Goal: Task Accomplishment & Management: Manage account settings

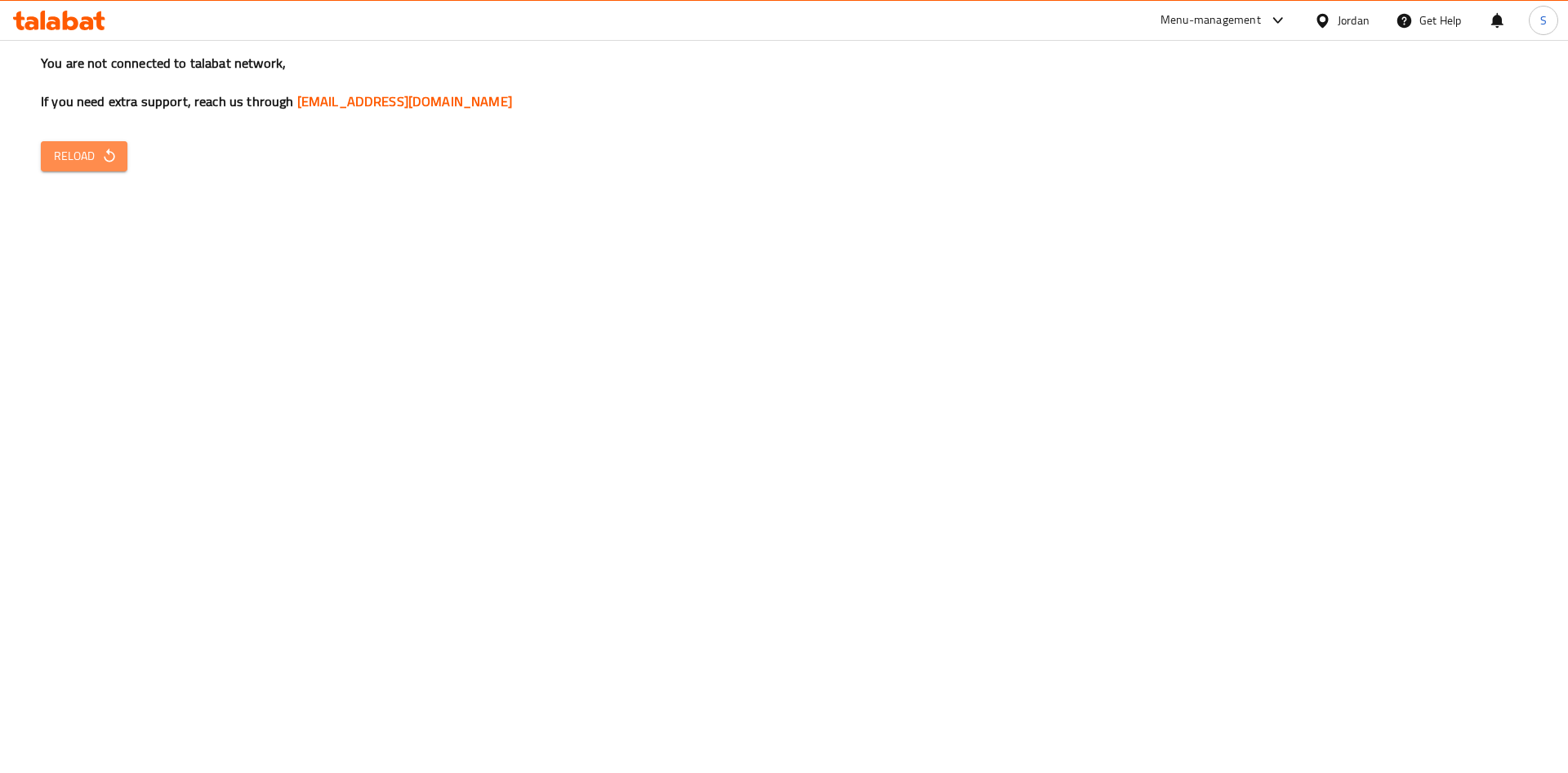
click at [92, 156] on span "Reload" at bounding box center [84, 156] width 60 height 21
click at [78, 153] on span "Reload" at bounding box center [84, 156] width 60 height 21
click at [83, 156] on span "Reload" at bounding box center [84, 156] width 60 height 21
drag, startPoint x: 0, startPoint y: 0, endPoint x: 83, endPoint y: 156, distance: 176.7
click at [83, 156] on span "Reload" at bounding box center [84, 156] width 60 height 21
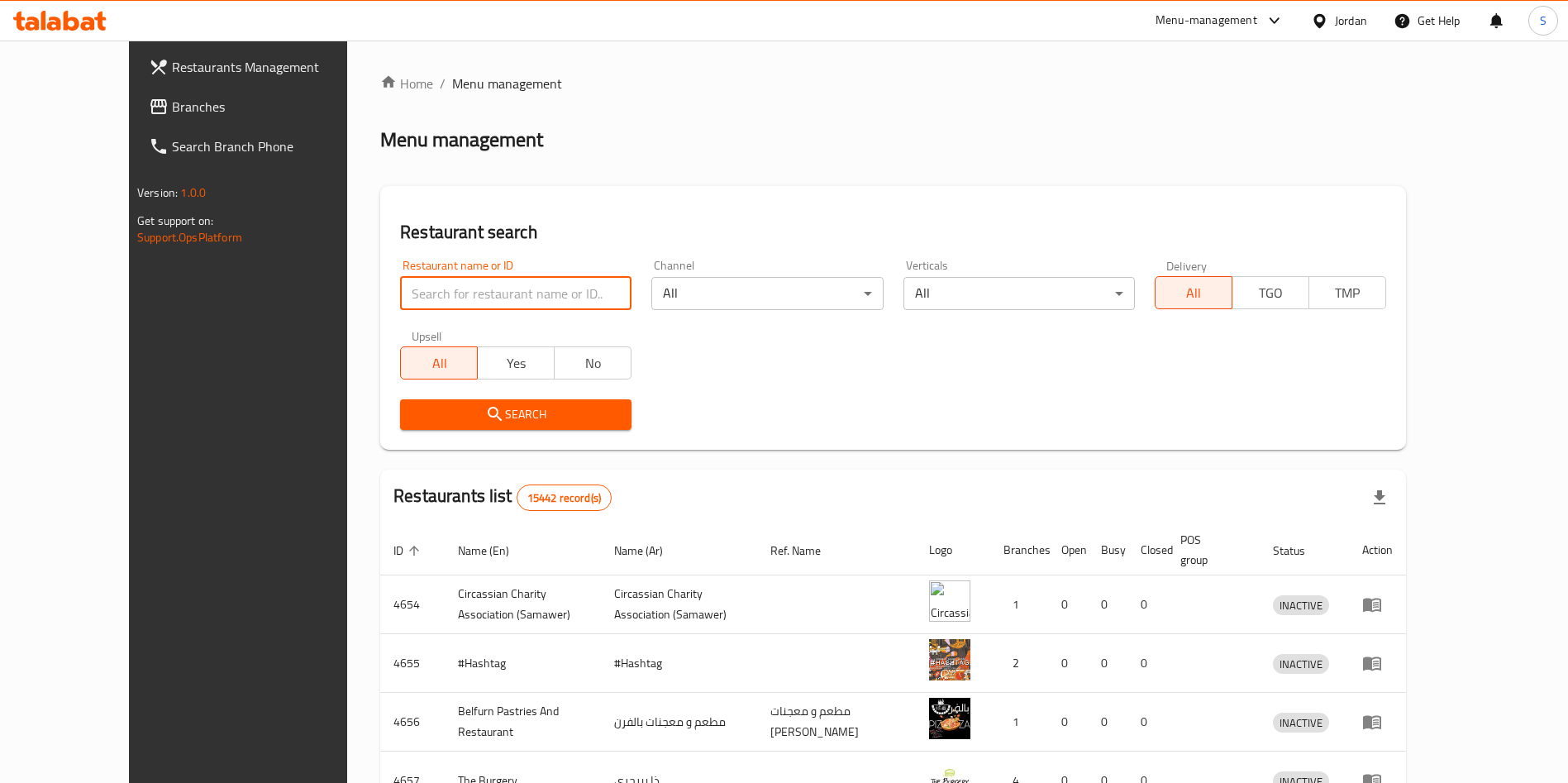
click at [528, 282] on input "search" at bounding box center [516, 293] width 231 height 33
drag, startPoint x: 528, startPoint y: 282, endPoint x: 1586, endPoint y: 840, distance: 1196.1
click at [1568, 782] on html "​ Menu-management Jordan Get Help S Restaurants Management Branches Search Bran…" at bounding box center [784, 391] width 1568 height 783
type input "صندوق السعادة"
click at [474, 419] on span "Search" at bounding box center [516, 415] width 205 height 21
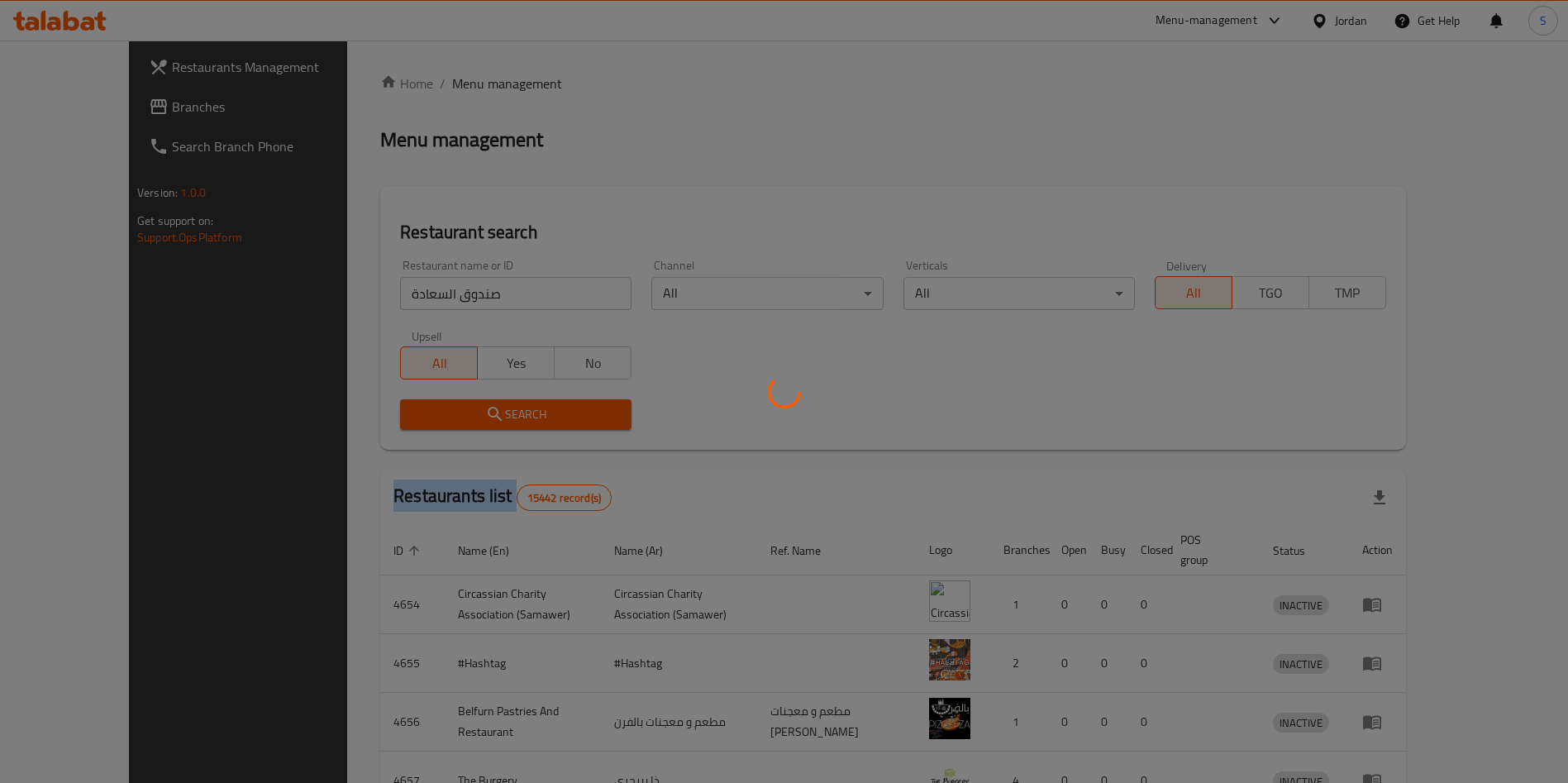
click at [474, 419] on div at bounding box center [784, 391] width 1568 height 783
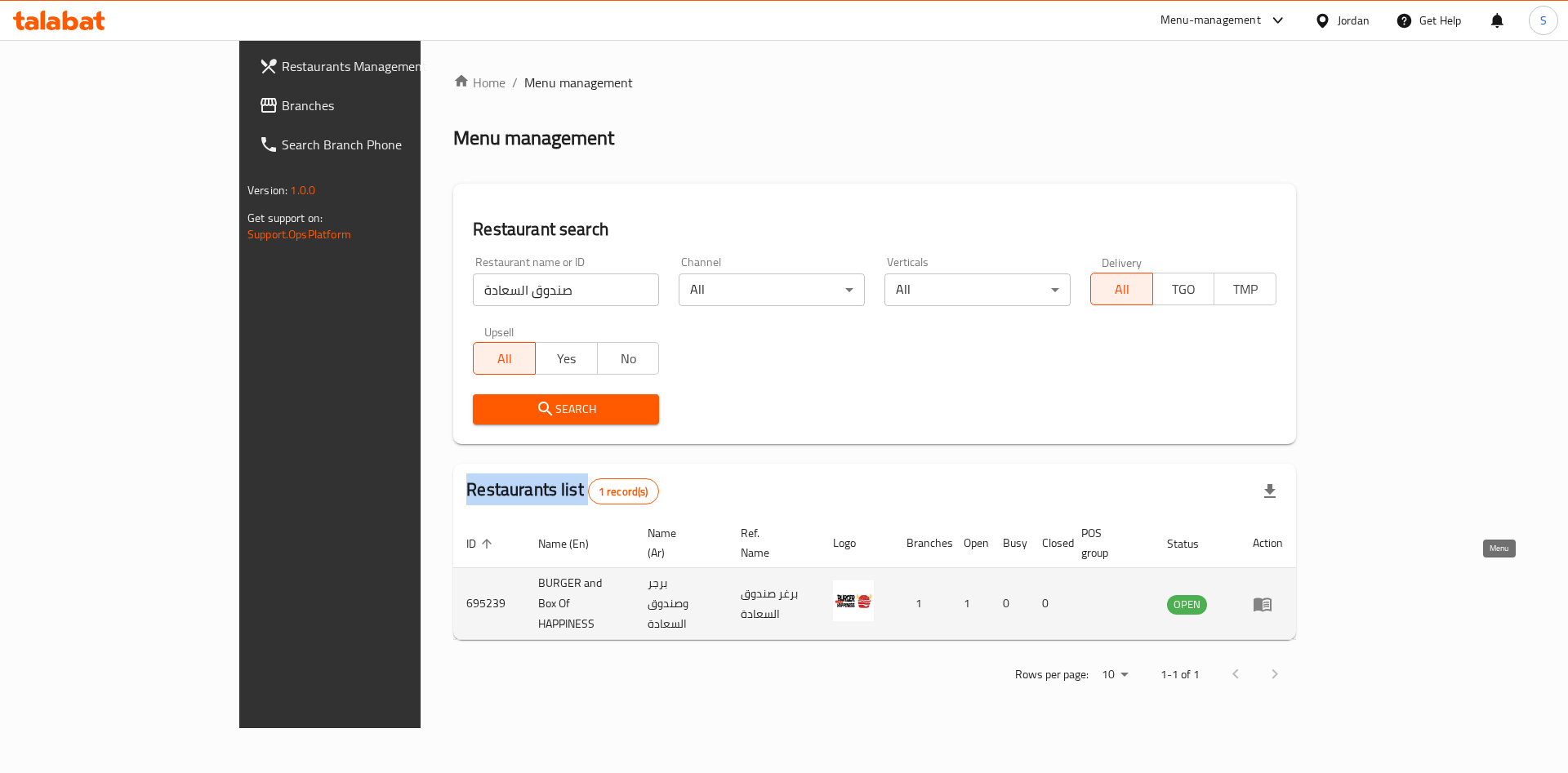
click at [1271, 598] on icon "enhanced table" at bounding box center [1263, 604] width 18 height 14
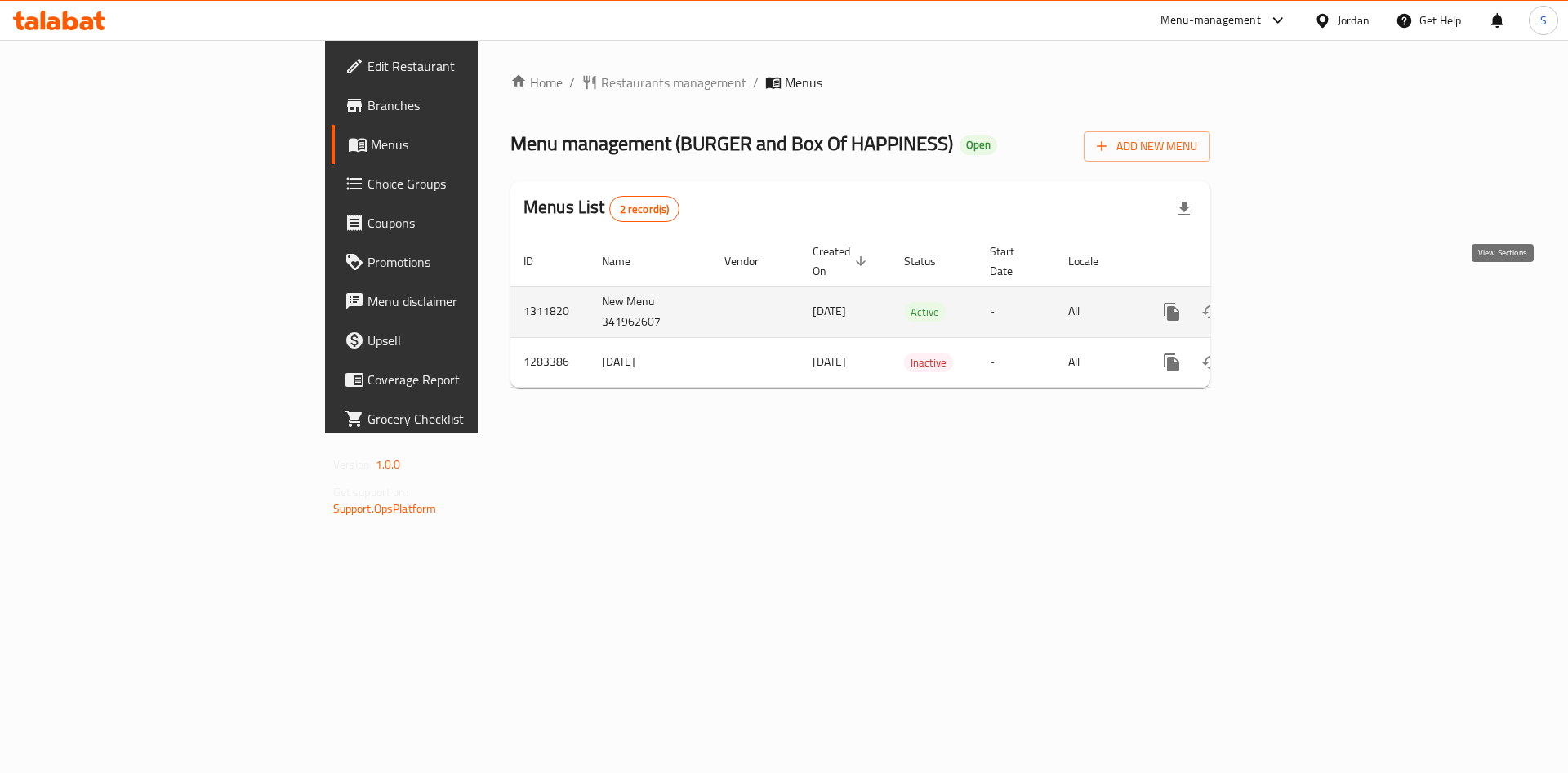
click at [1299, 302] on icon "enhanced table" at bounding box center [1289, 312] width 20 height 20
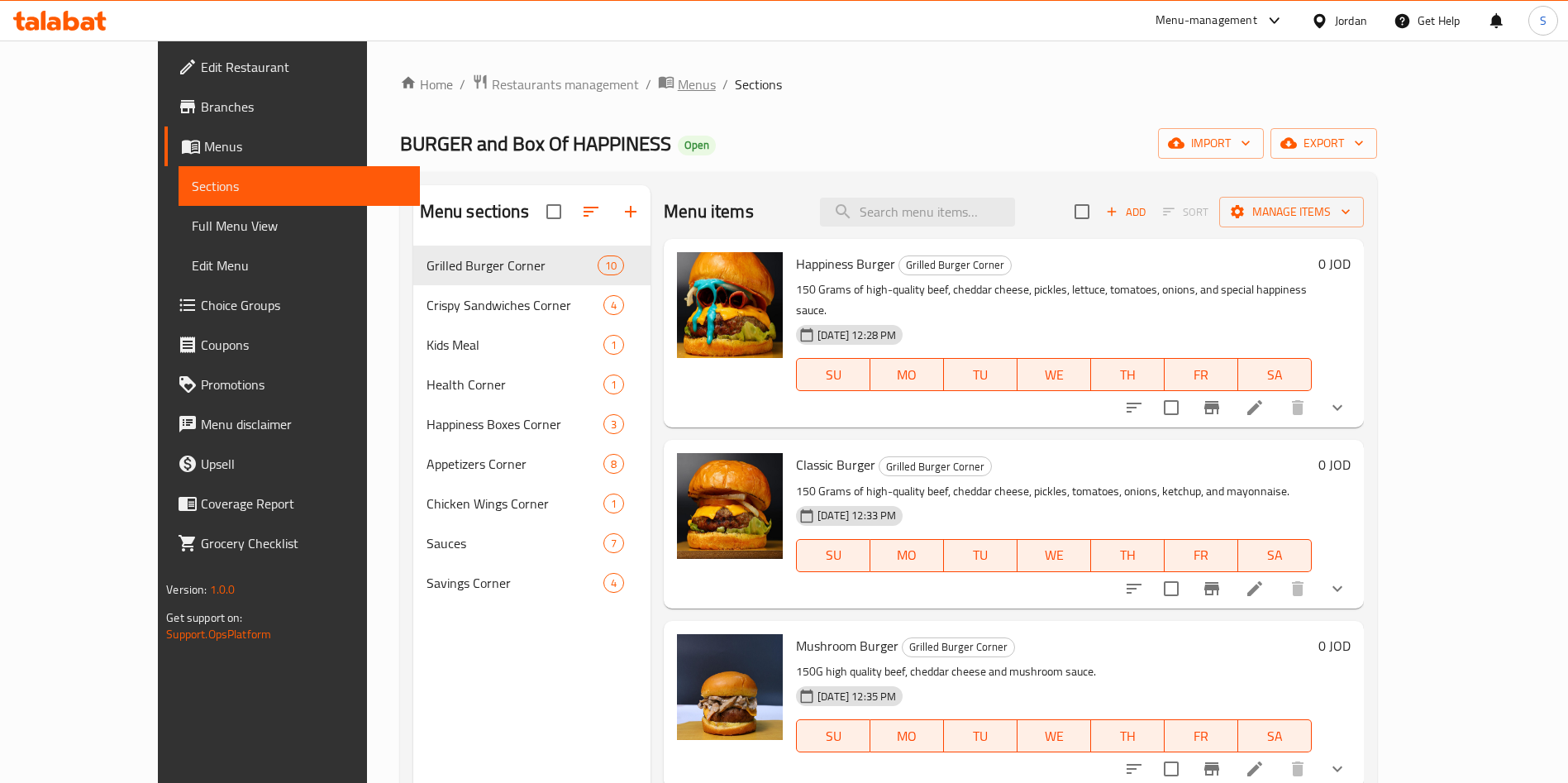
click at [678, 80] on span "Menus" at bounding box center [697, 85] width 38 height 20
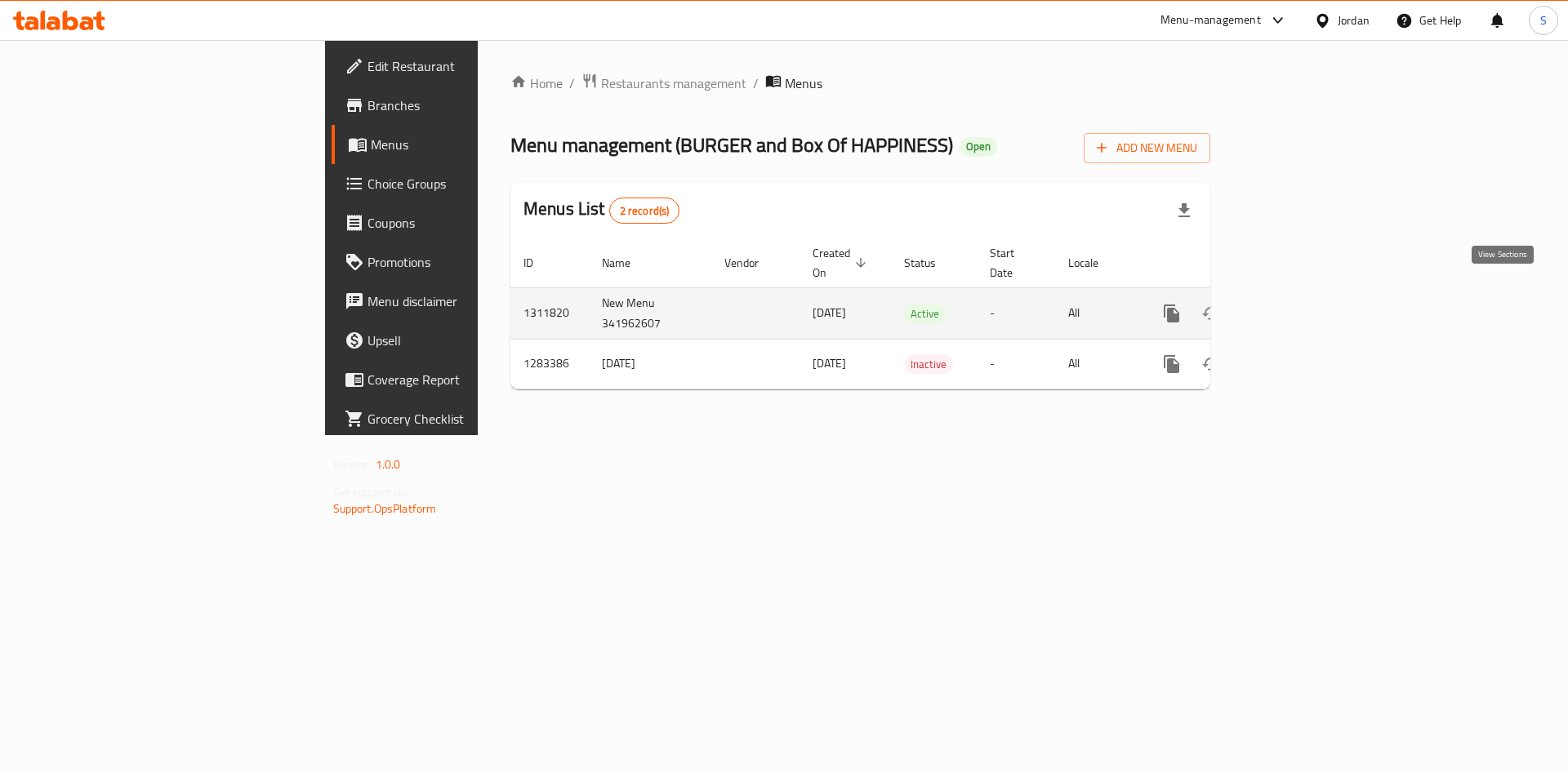
click at [1299, 303] on icon "enhanced table" at bounding box center [1289, 313] width 20 height 20
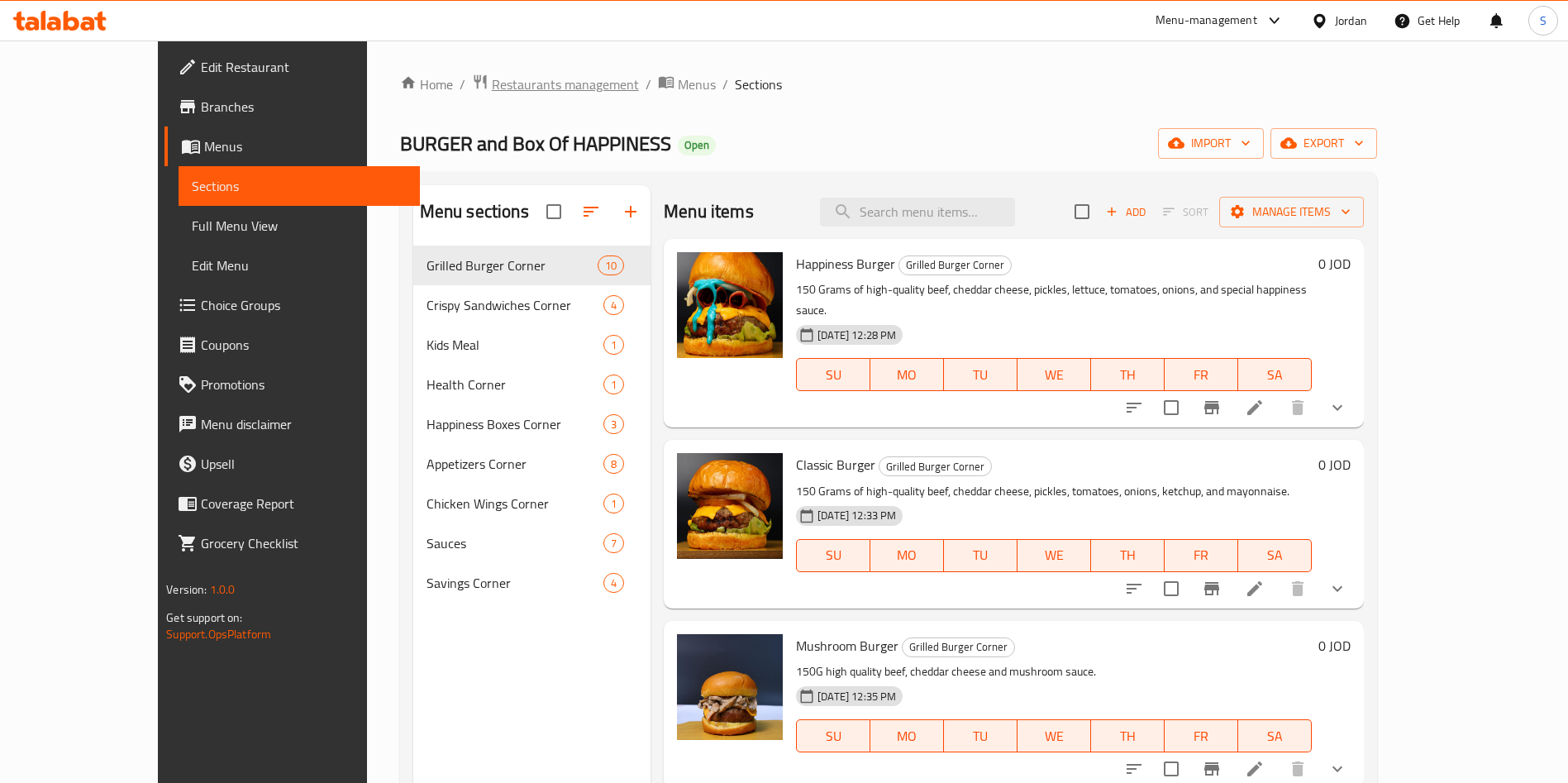
click at [502, 75] on span "Restaurants management" at bounding box center [565, 85] width 147 height 20
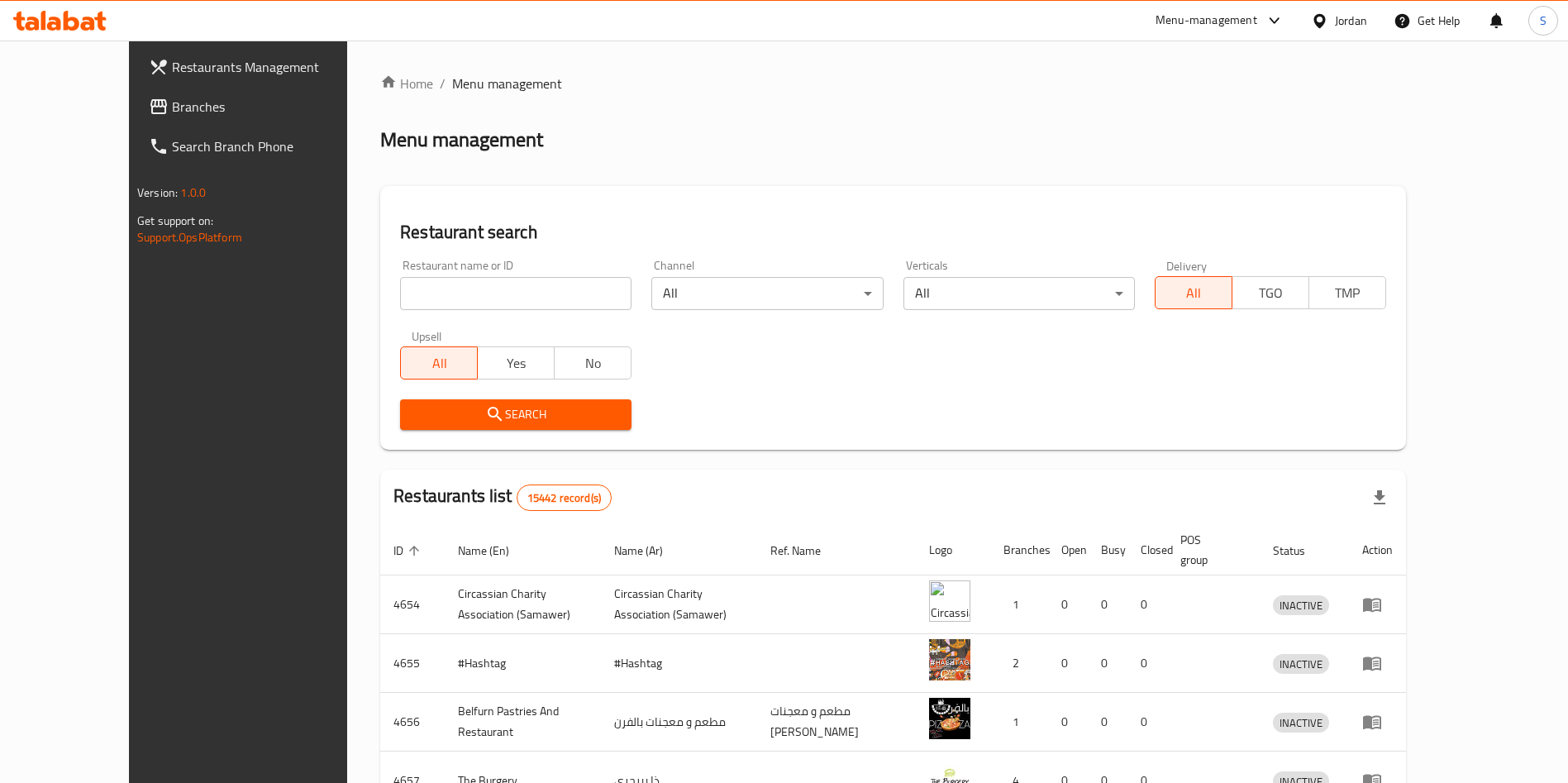
click at [476, 284] on input "search" at bounding box center [516, 293] width 231 height 33
type input "غ"
type input "a"
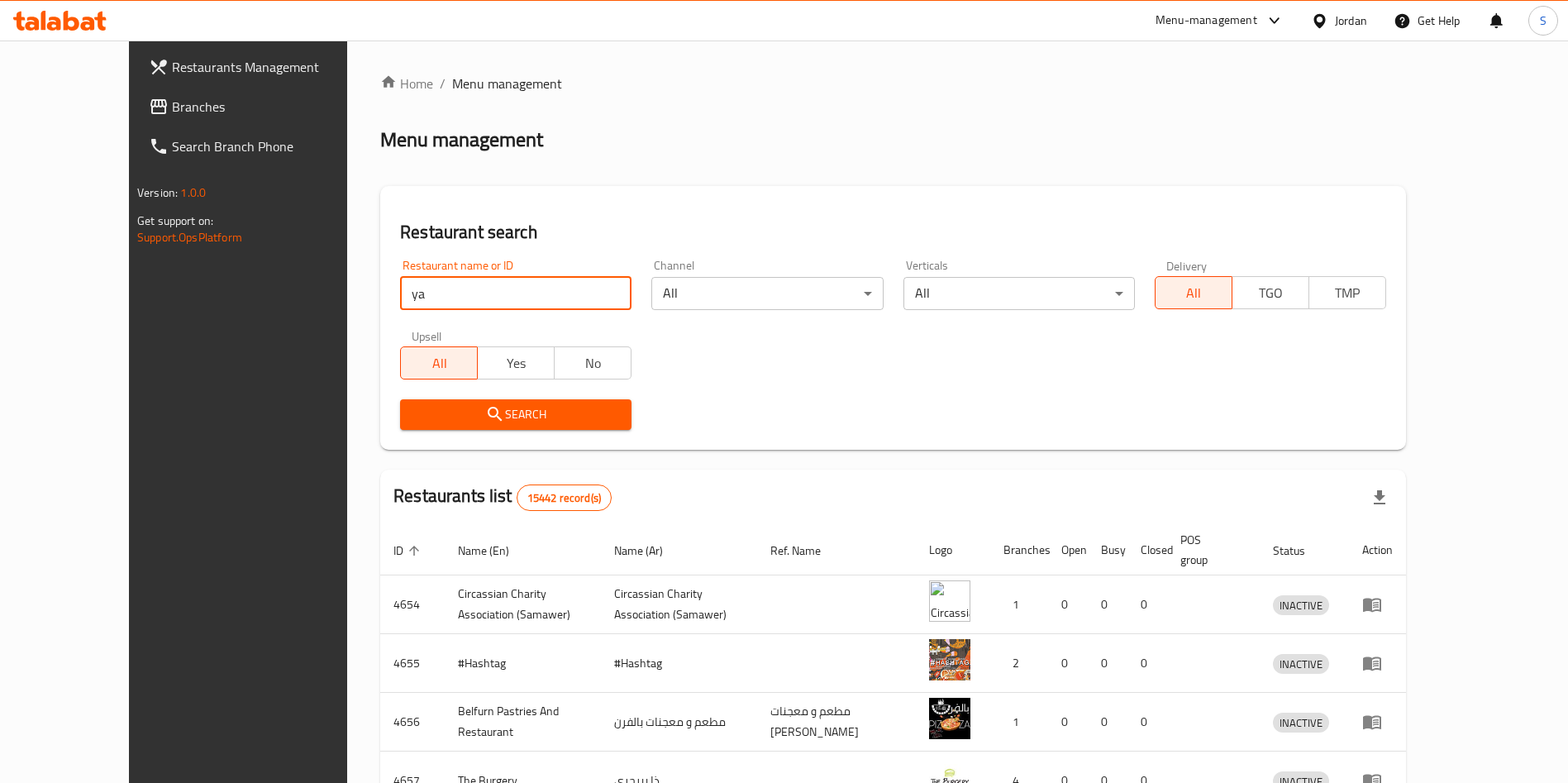
type input "yalla bata"
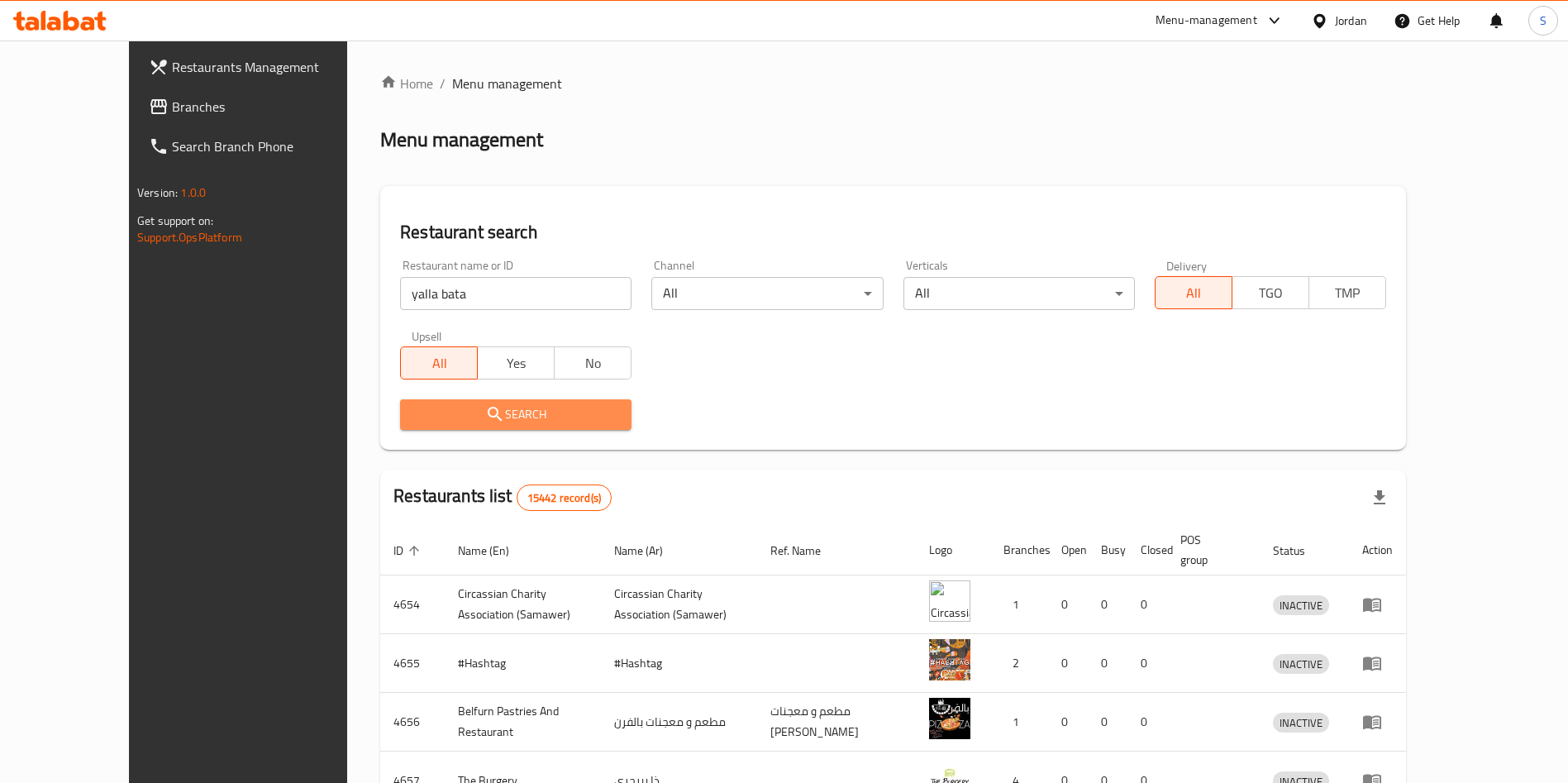
click at [486, 412] on icon "submit" at bounding box center [496, 415] width 20 height 20
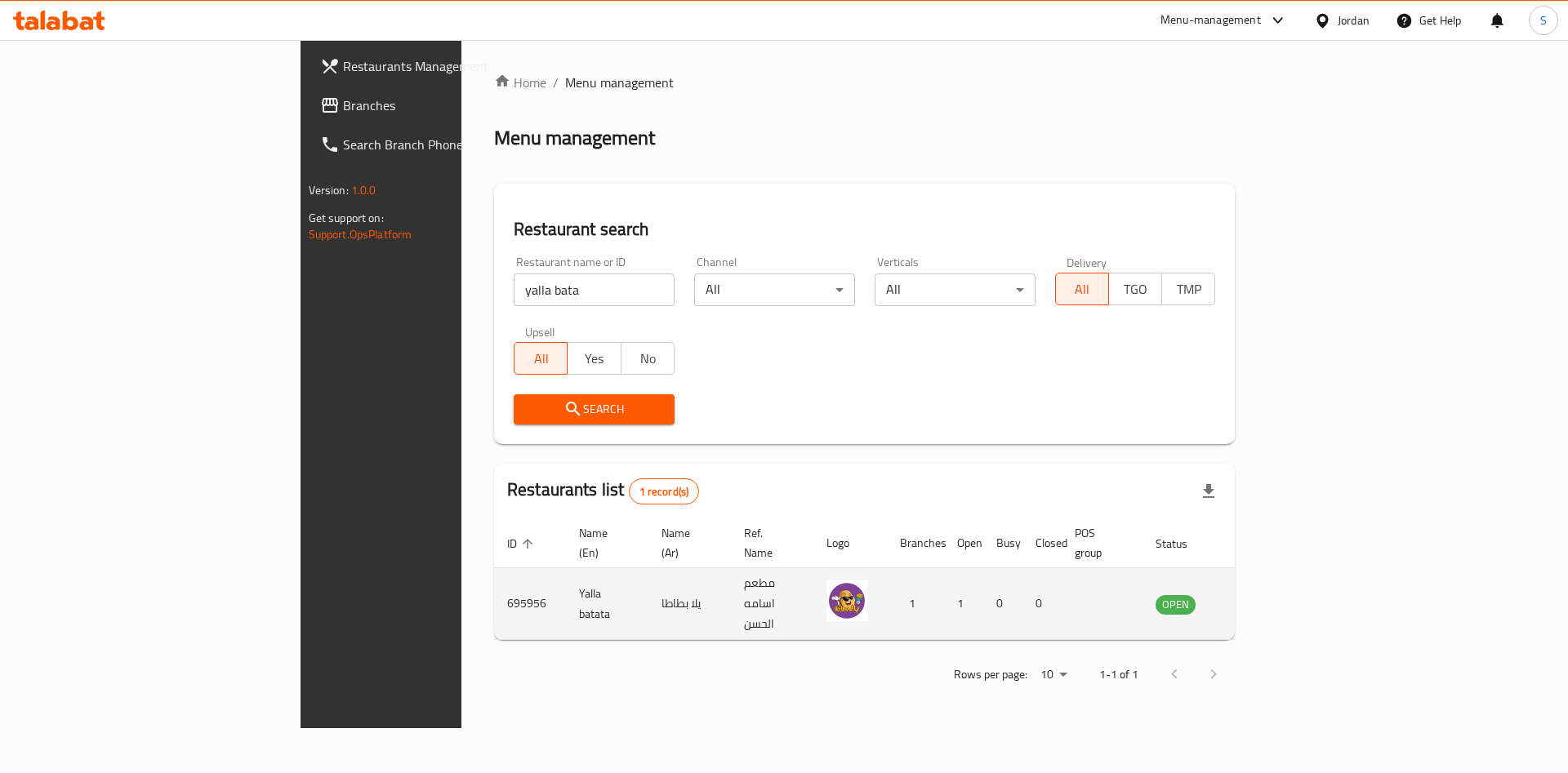
click at [1260, 598] on icon "enhanced table" at bounding box center [1251, 604] width 18 height 14
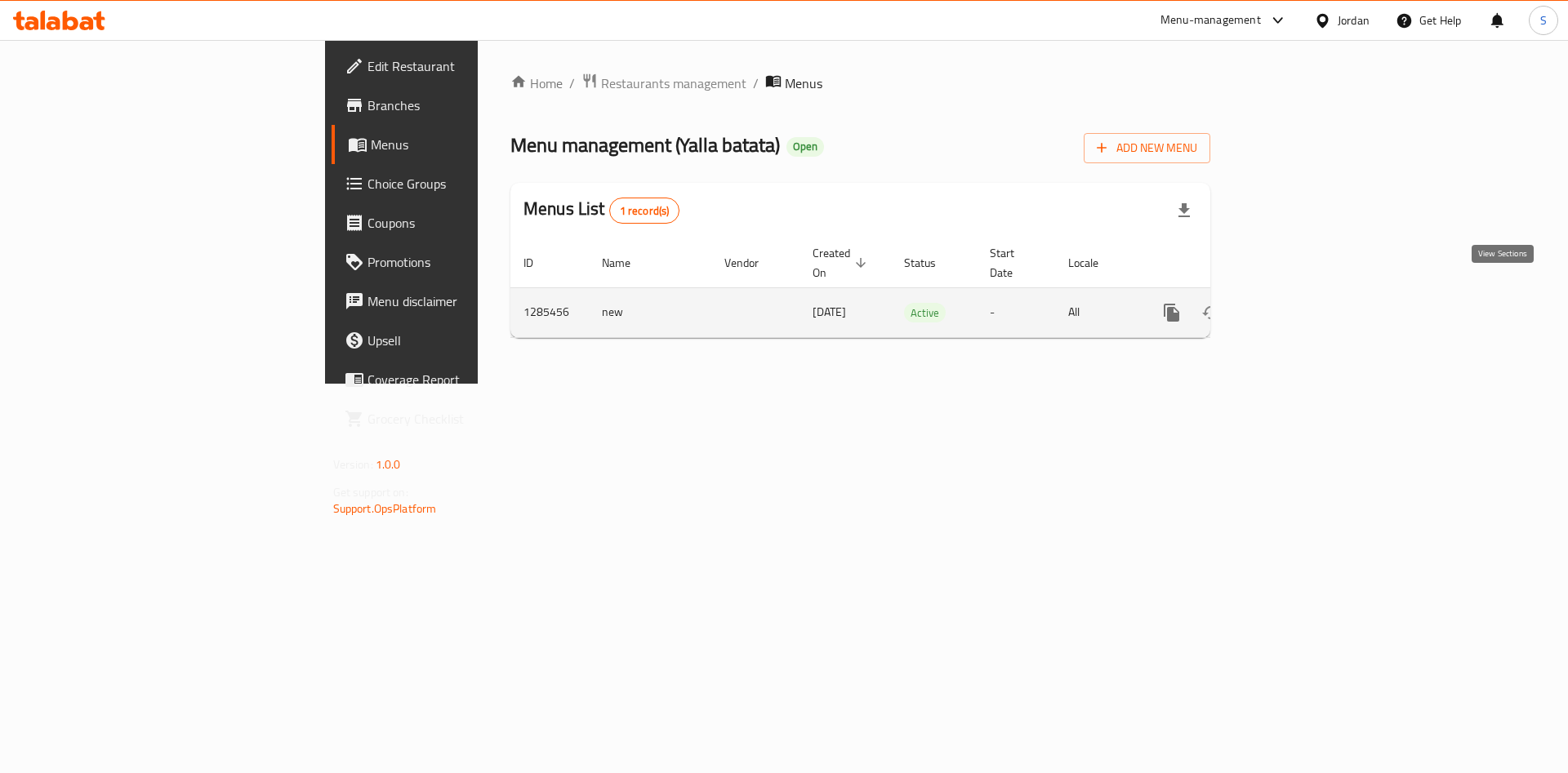
click at [1299, 303] on icon "enhanced table" at bounding box center [1289, 313] width 20 height 20
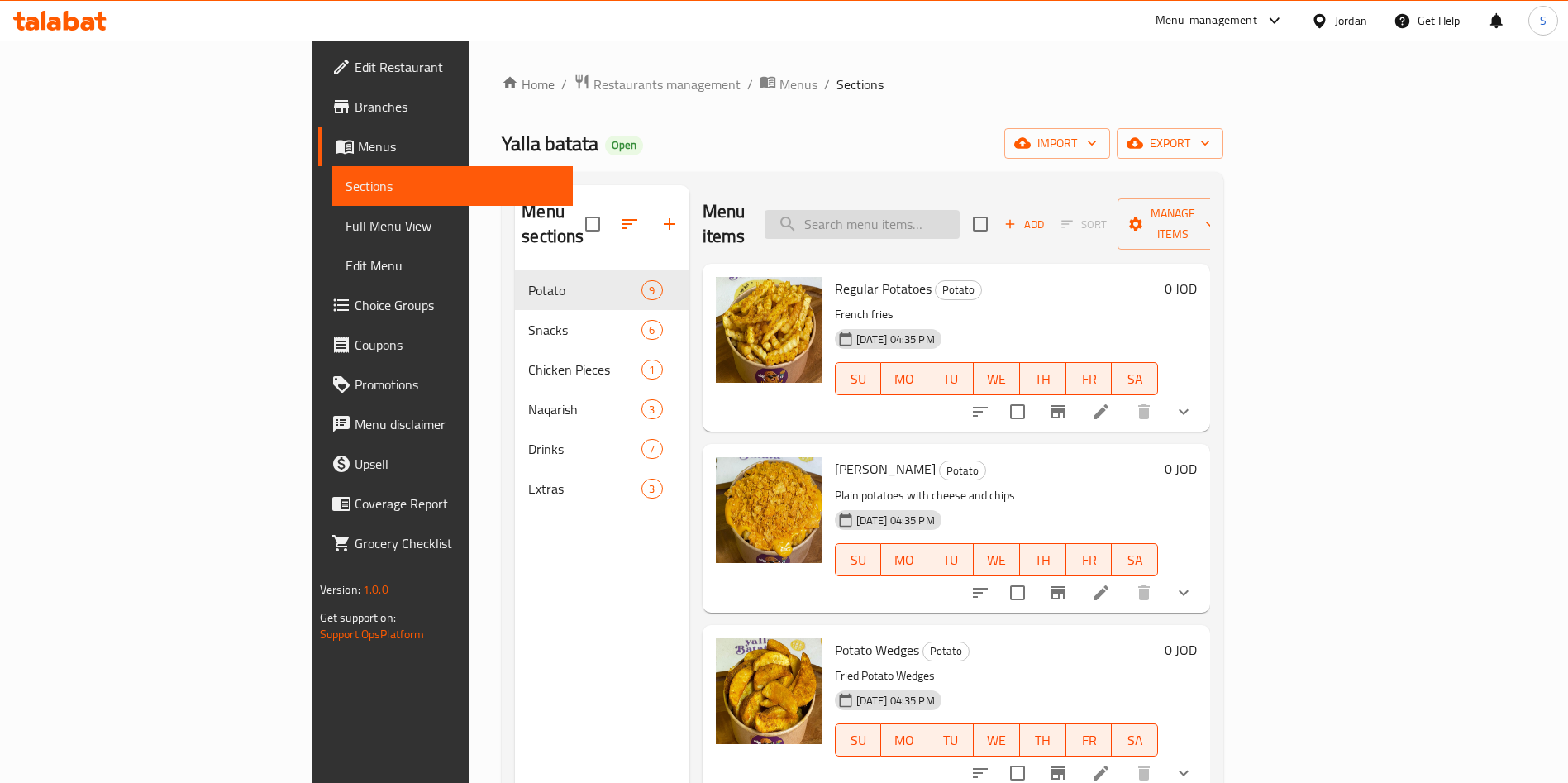
click at [904, 210] on input "search" at bounding box center [861, 224] width 195 height 29
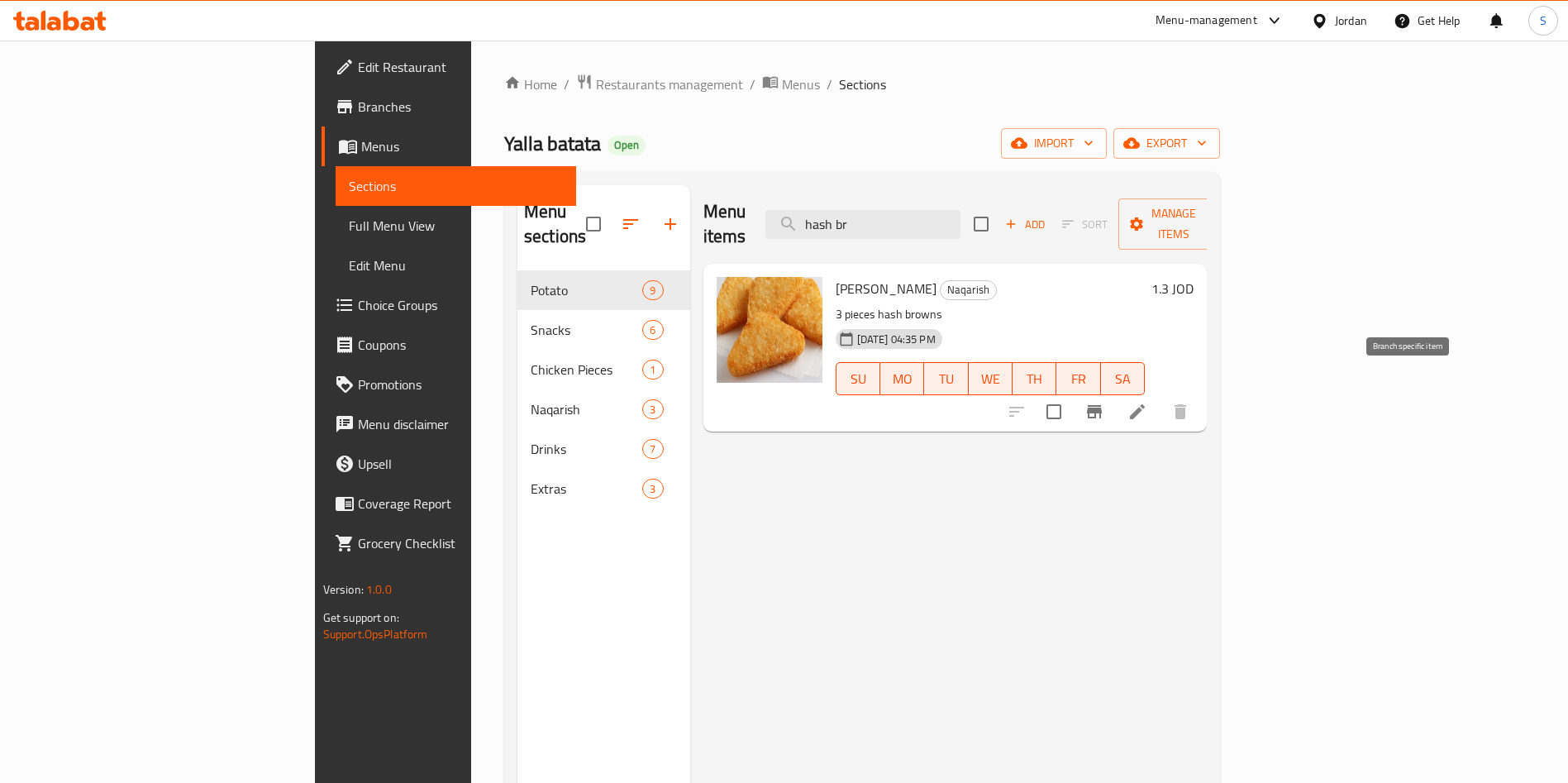
type input "hash br"
click at [1147, 402] on icon at bounding box center [1138, 412] width 20 height 20
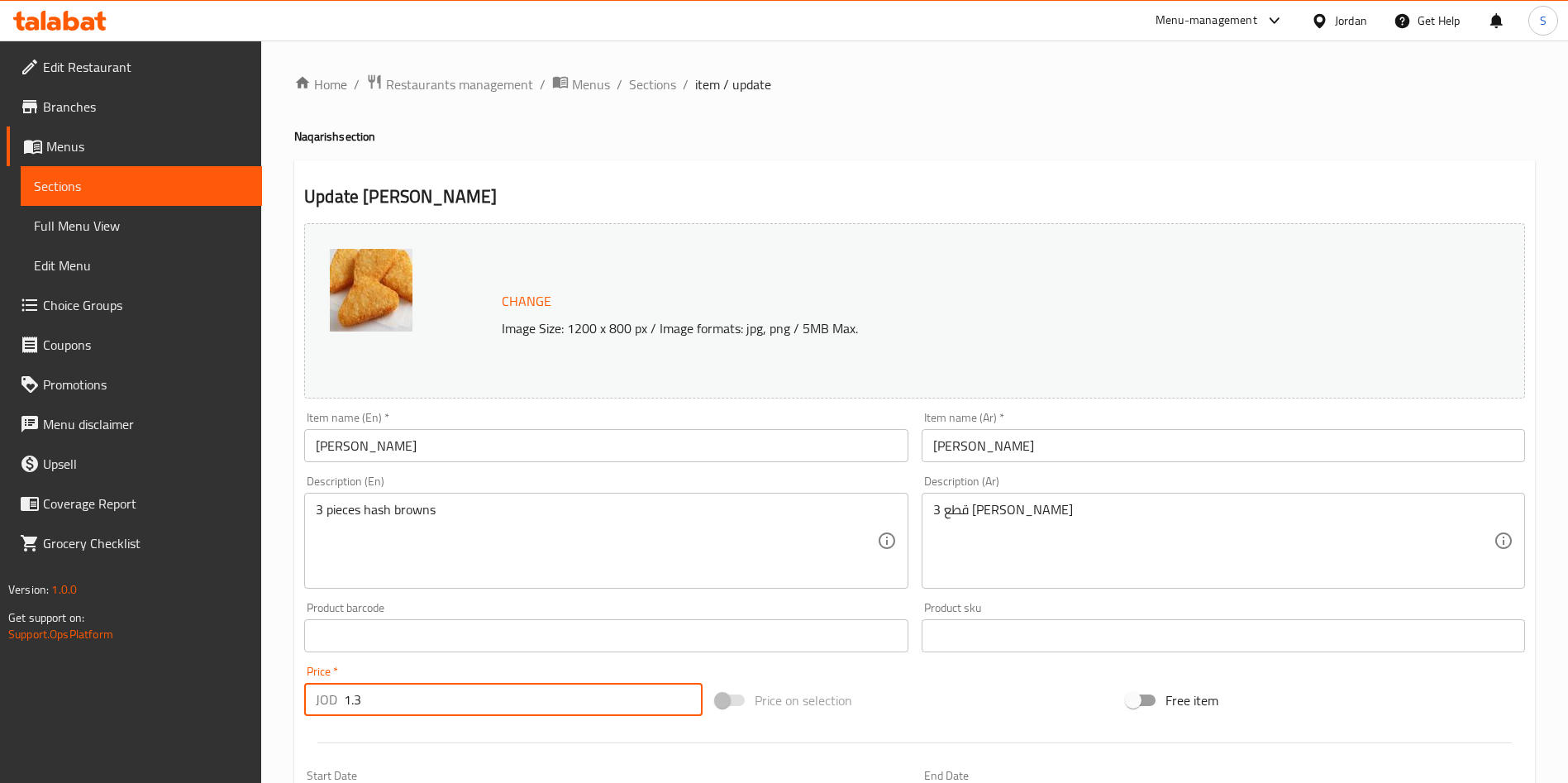
drag, startPoint x: 650, startPoint y: 693, endPoint x: 9, endPoint y: 798, distance: 649.5
click at [9, 782] on html "​ Menu-management Jordan Get Help S Edit Restaurant Branches Menus Sections Ful…" at bounding box center [784, 391] width 1568 height 783
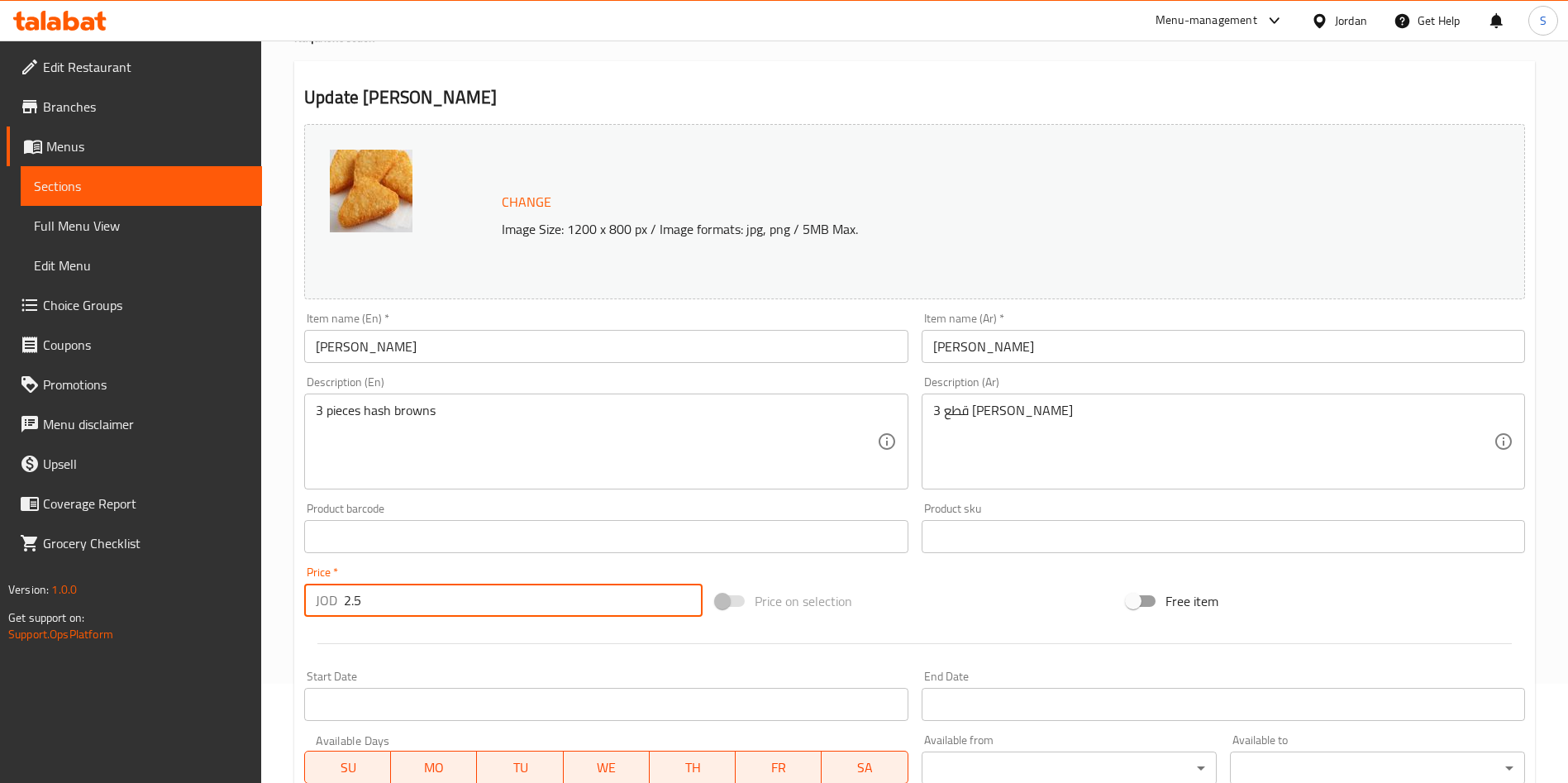
type input "2.5"
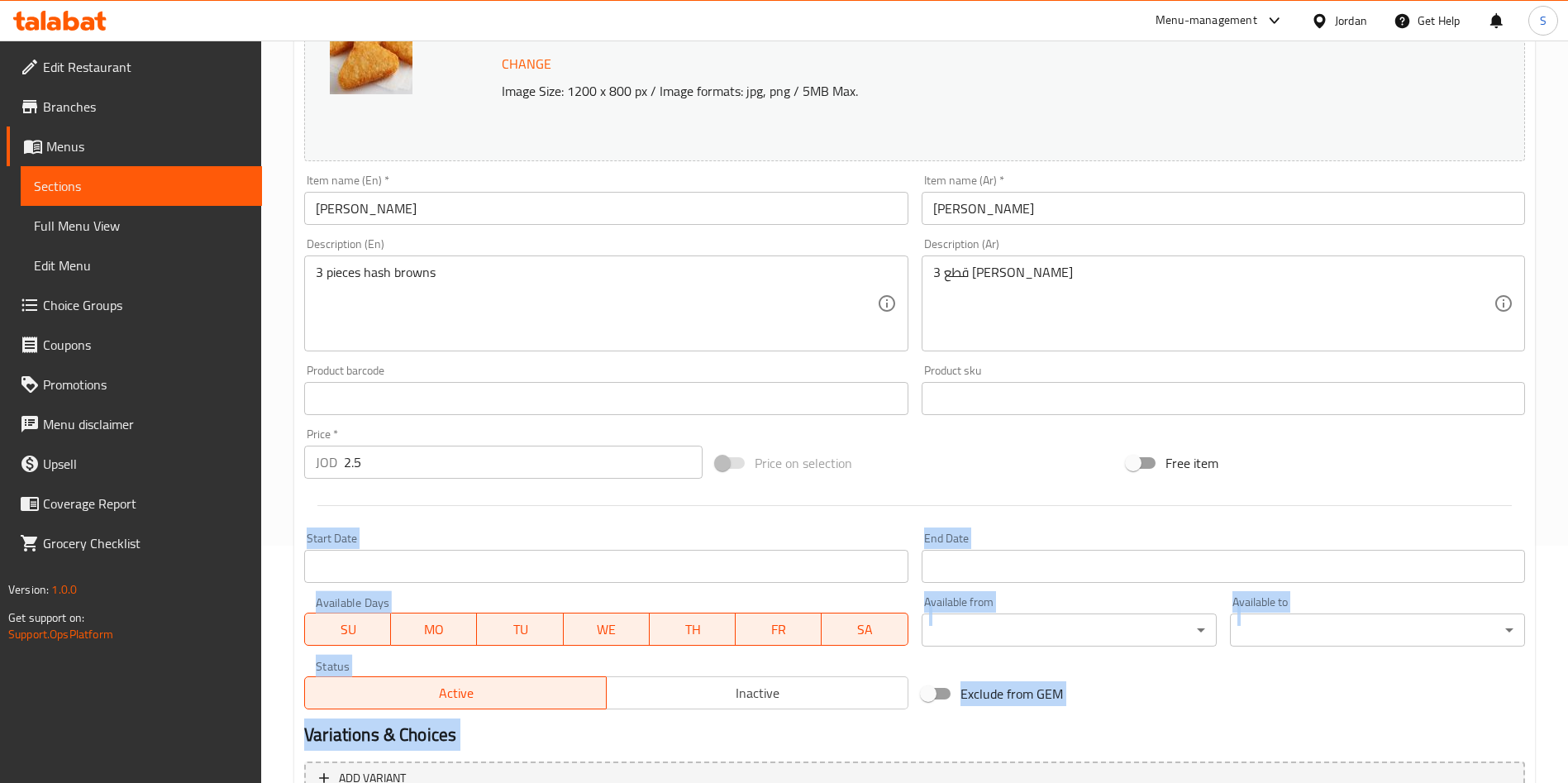
drag, startPoint x: 909, startPoint y: 650, endPoint x: 1096, endPoint y: 646, distance: 187.0
click at [1096, 646] on div "Change Image Size: 1200 x 800 px / Image formats: jpg, png / 5MB Max. Item name…" at bounding box center [914, 348] width 1234 height 737
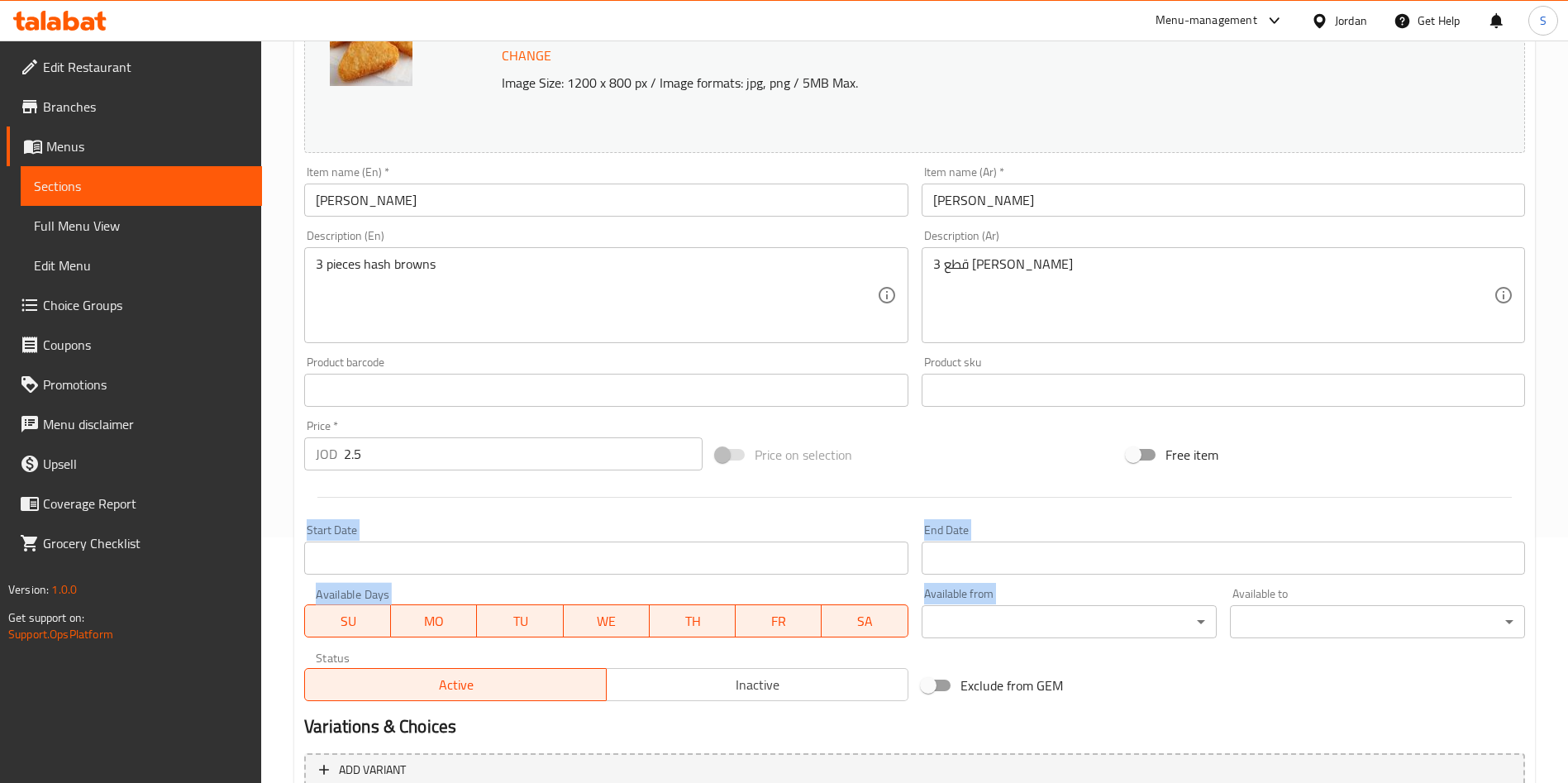
scroll to position [410, 0]
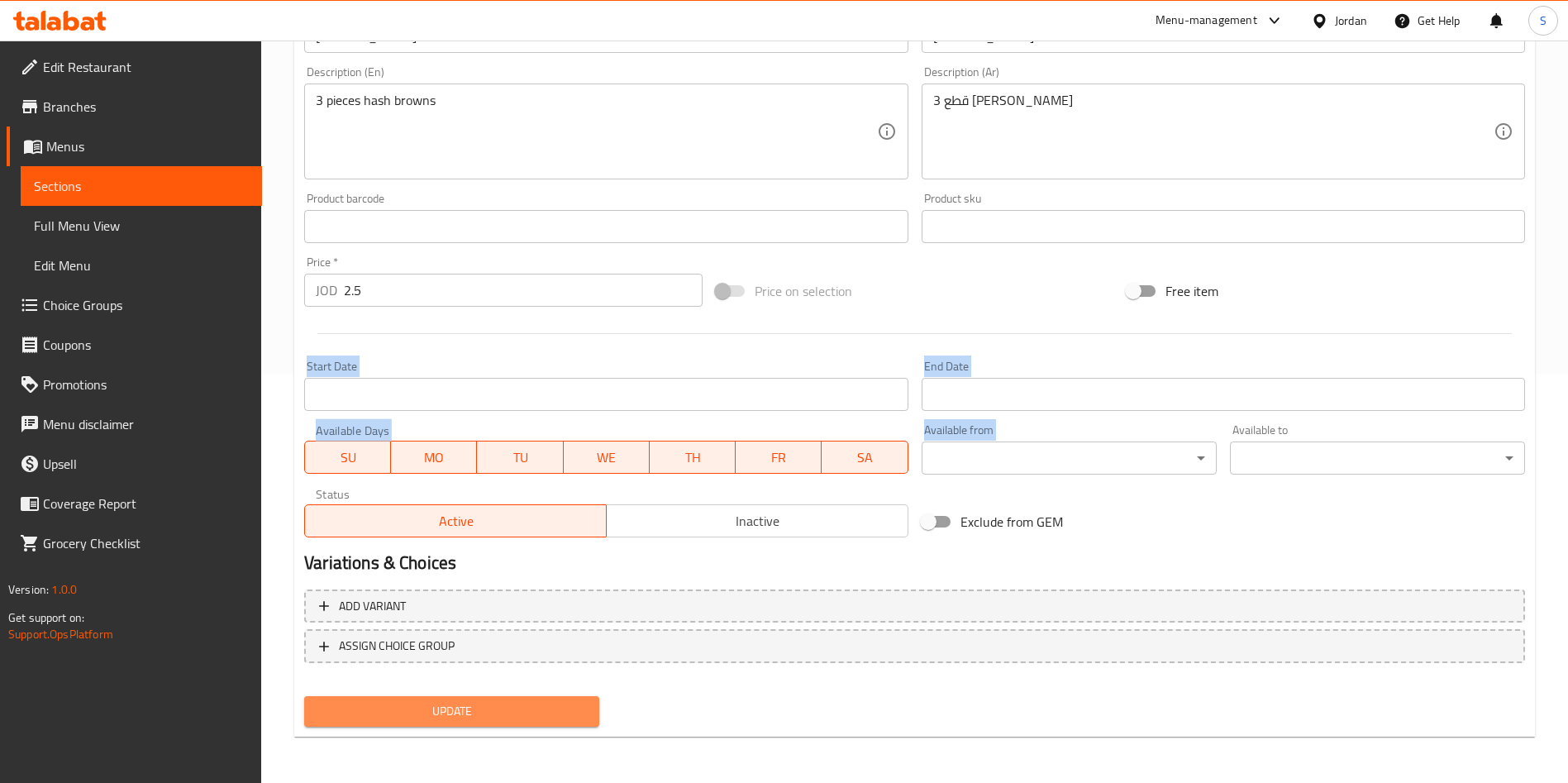
click at [432, 717] on span "Update" at bounding box center [451, 711] width 269 height 21
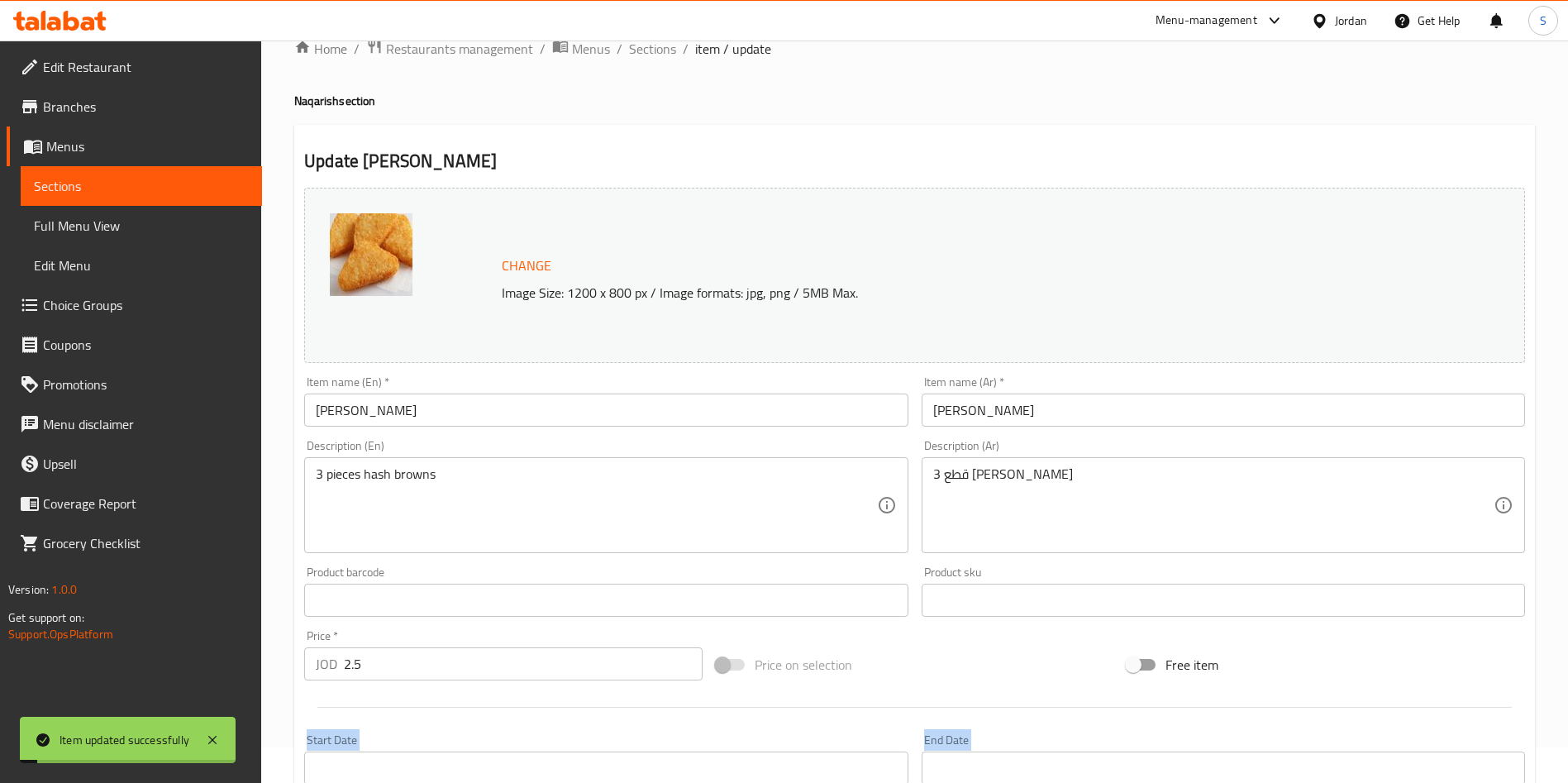
scroll to position [0, 0]
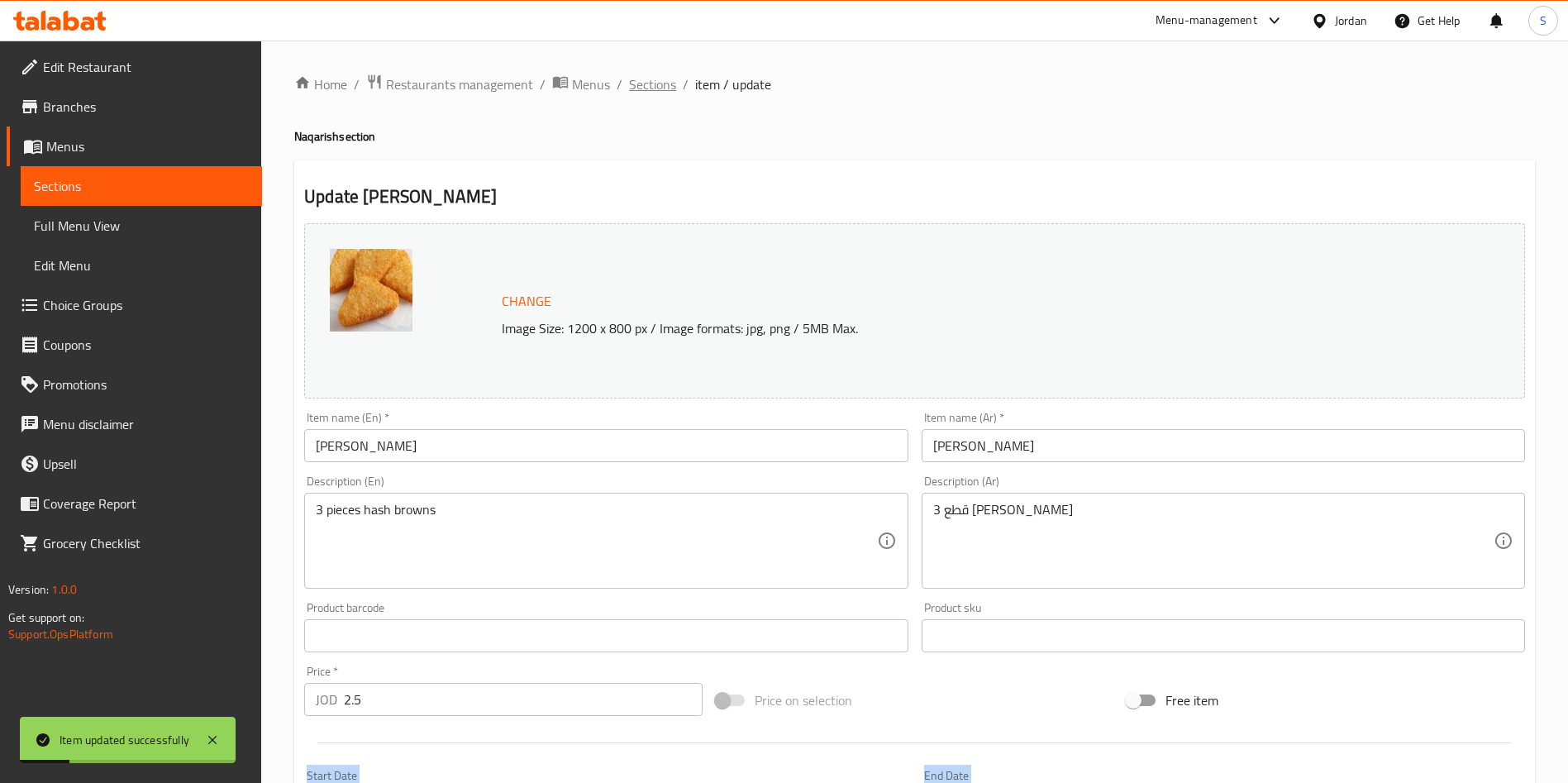
click at [650, 92] on span "Sections" at bounding box center [652, 85] width 47 height 20
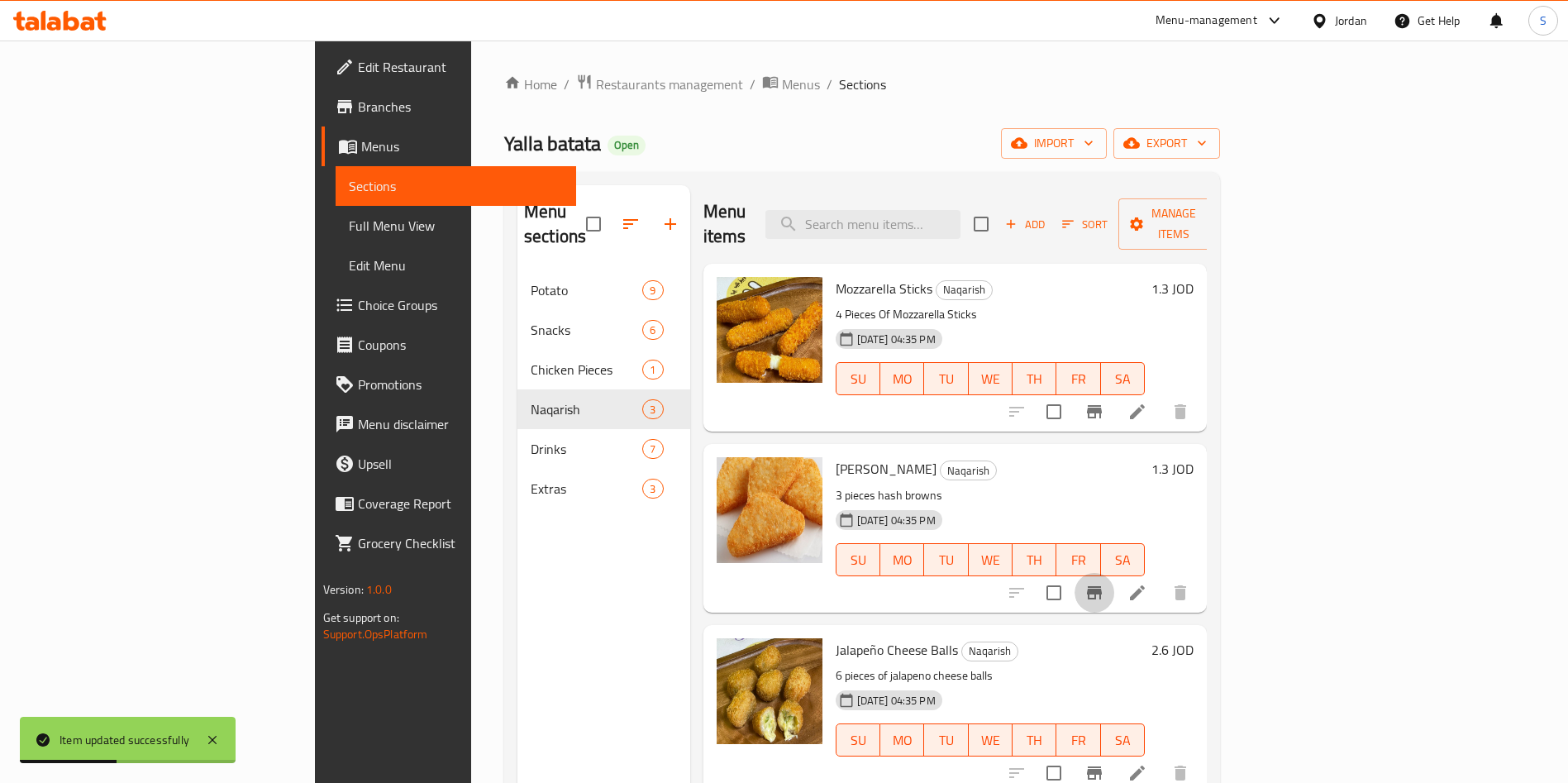
click at [1114, 573] on button "Branch-specific-item" at bounding box center [1093, 592] width 39 height 39
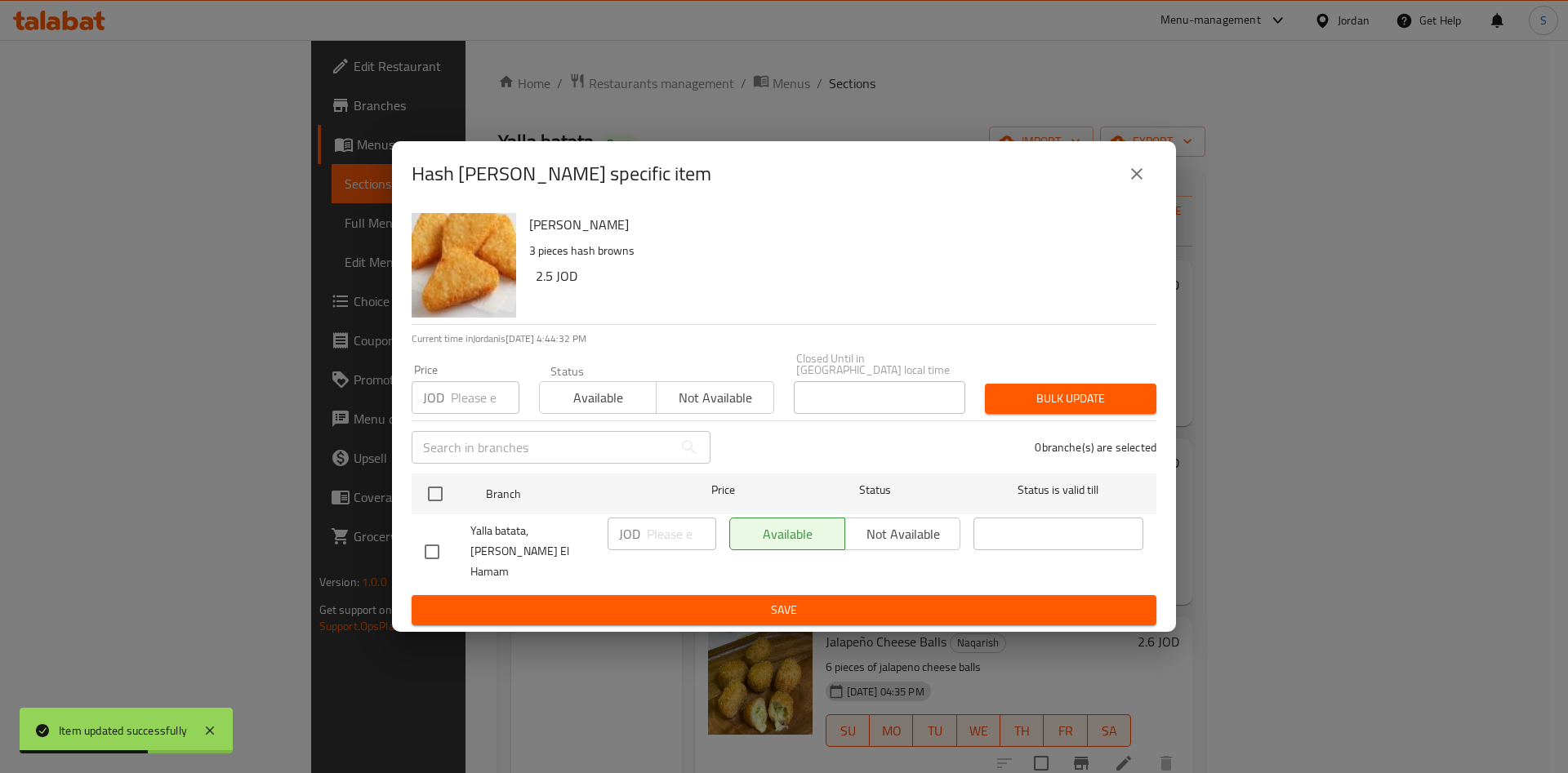
click at [1153, 182] on button "close" at bounding box center [1136, 174] width 39 height 39
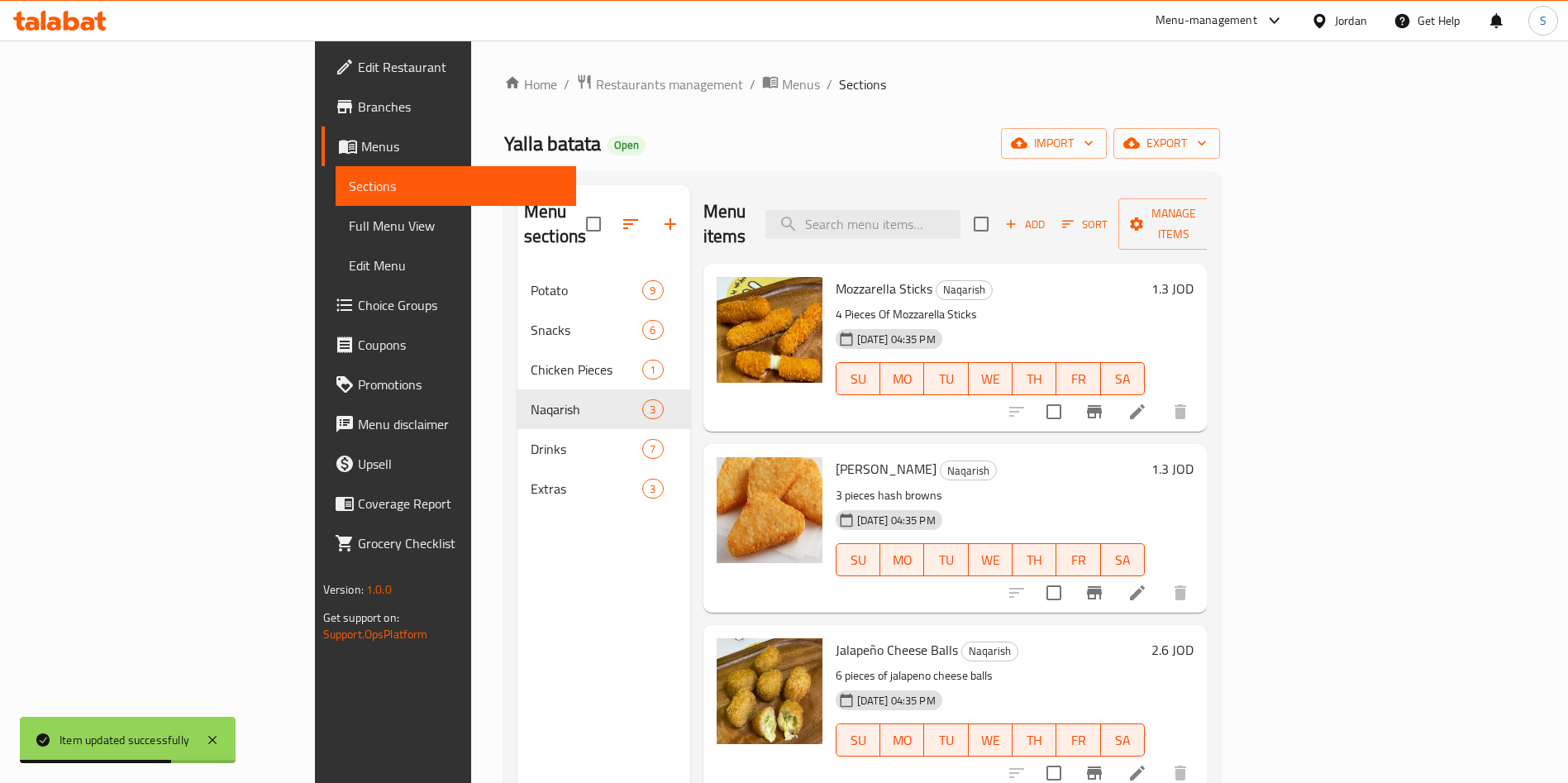
click at [1147, 583] on icon at bounding box center [1138, 593] width 20 height 20
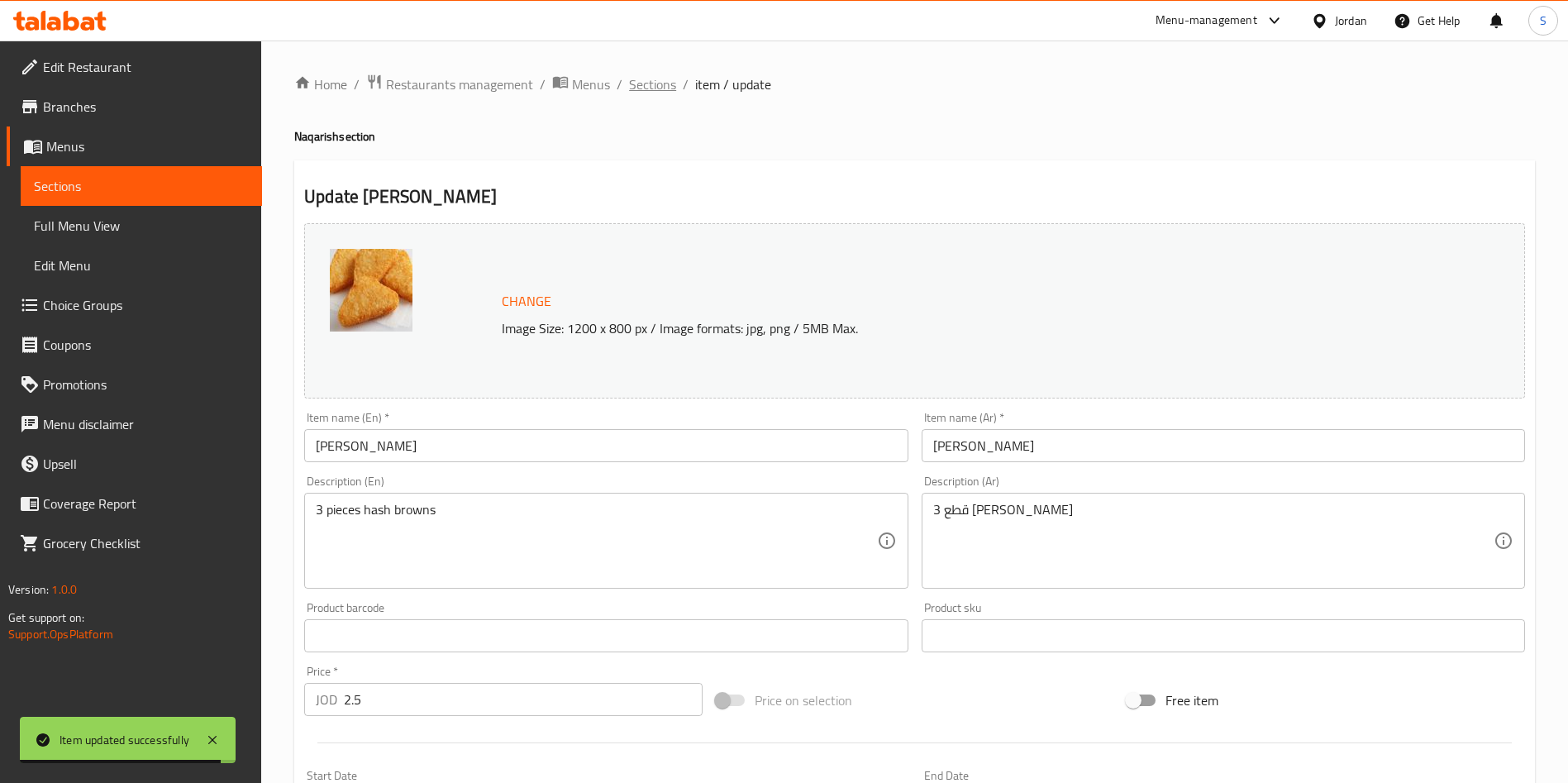
click at [641, 85] on span "Sections" at bounding box center [652, 85] width 47 height 20
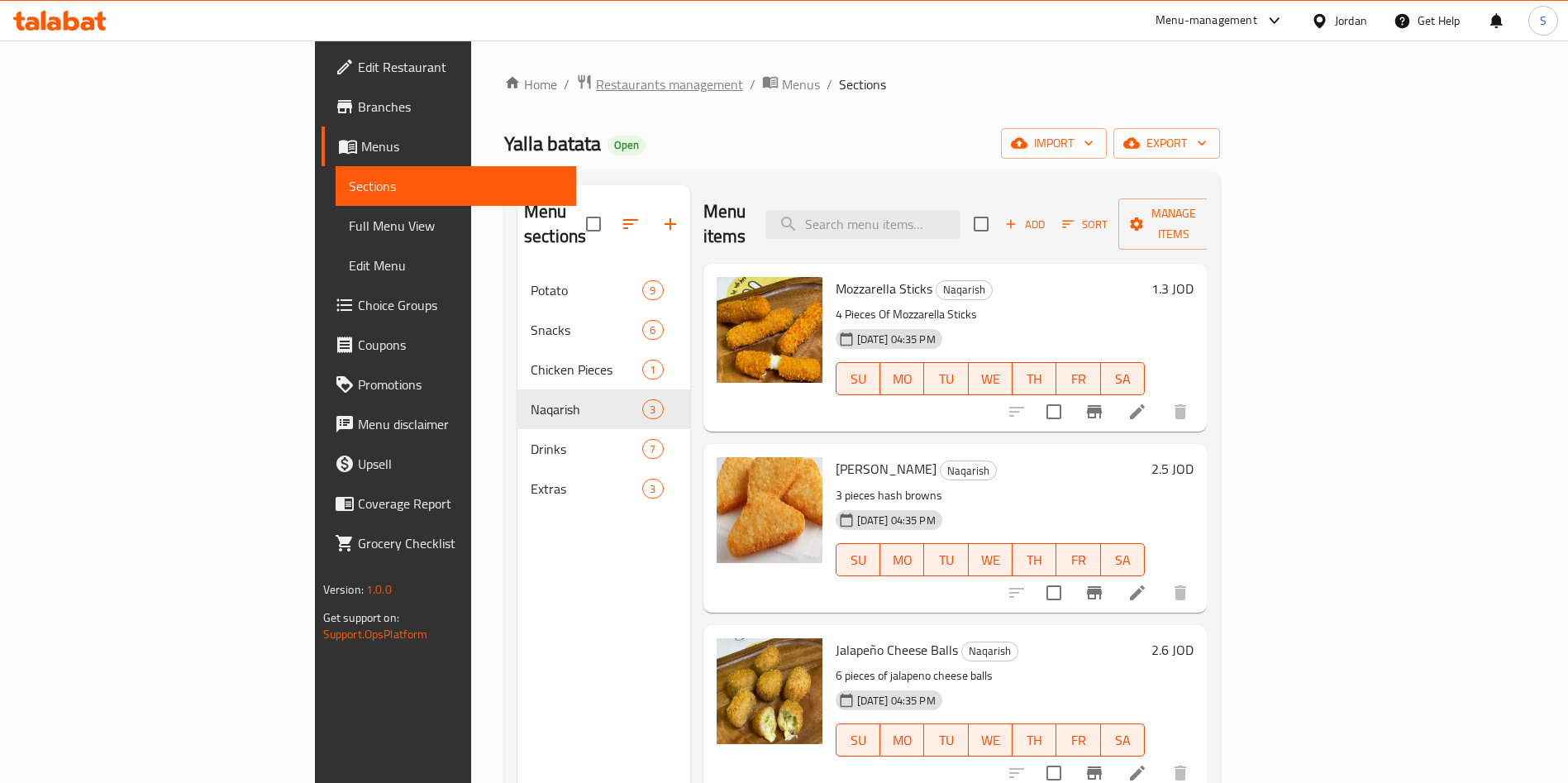
click at [596, 79] on span "Restaurants management" at bounding box center [670, 85] width 147 height 20
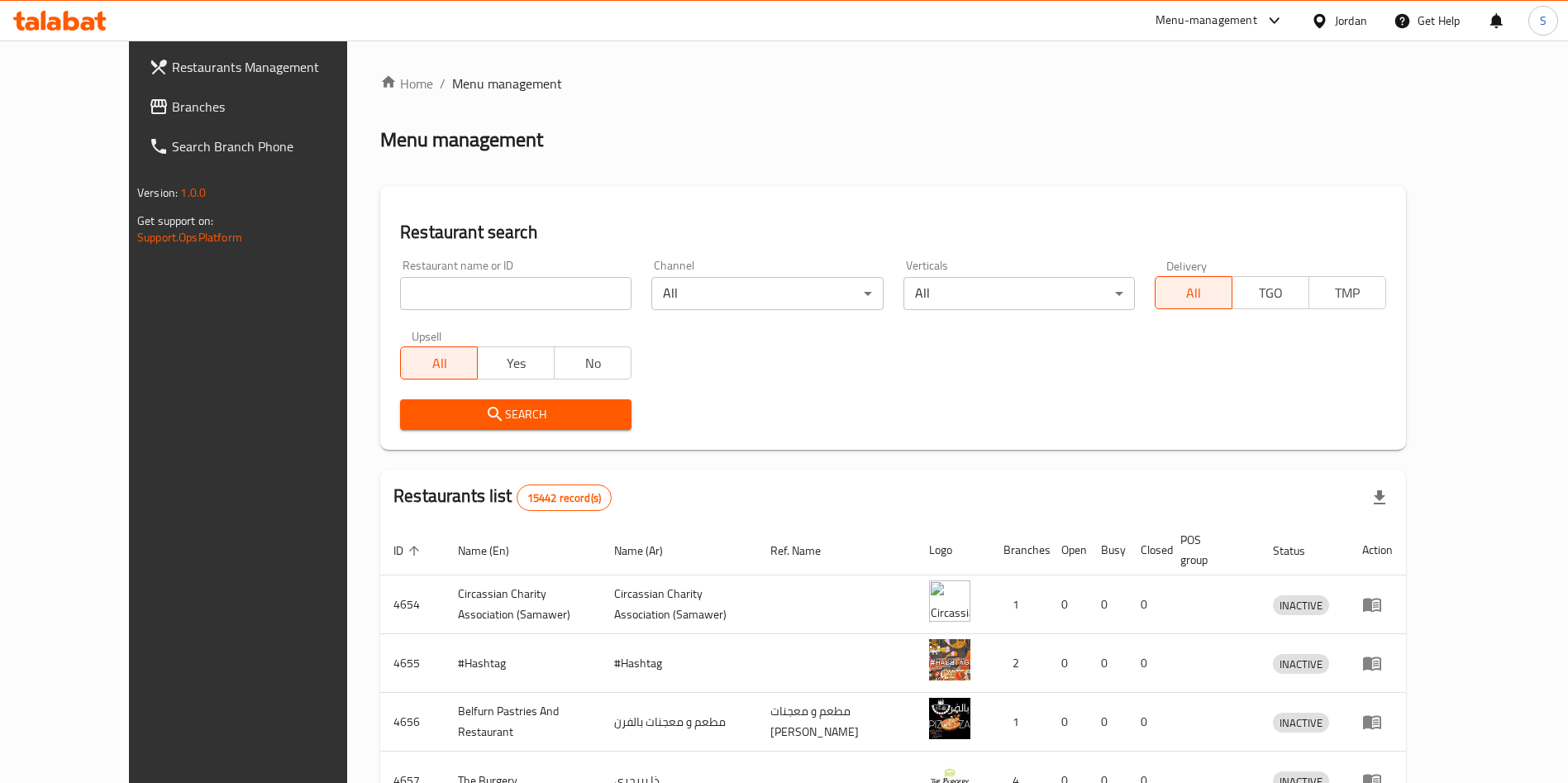
click at [483, 301] on input "search" at bounding box center [516, 293] width 231 height 33
click at [483, 301] on input "m" at bounding box center [516, 293] width 231 height 33
type input "mado"
click at [447, 415] on span "Search" at bounding box center [516, 415] width 205 height 21
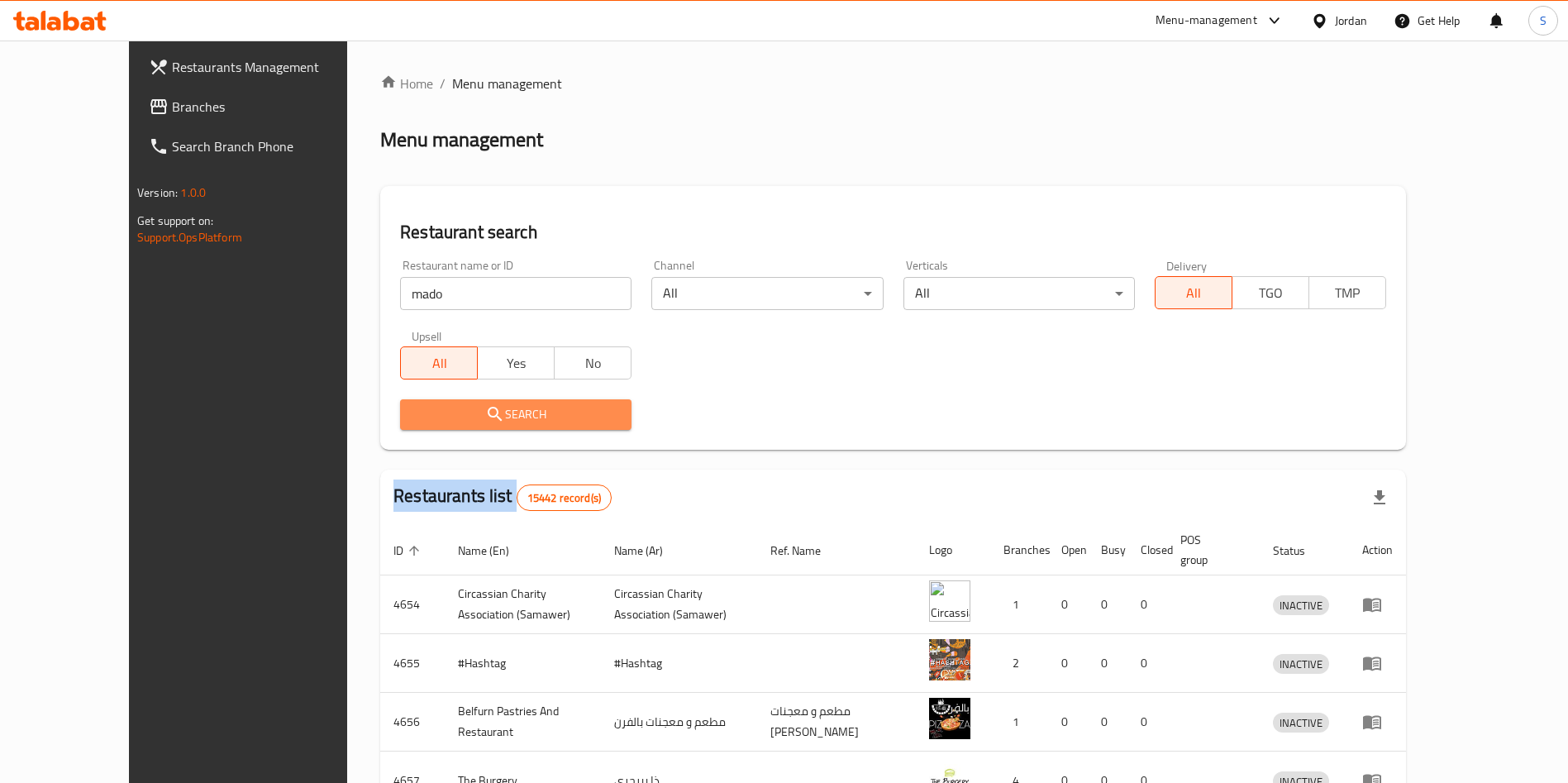
click at [447, 415] on div at bounding box center [784, 391] width 1568 height 783
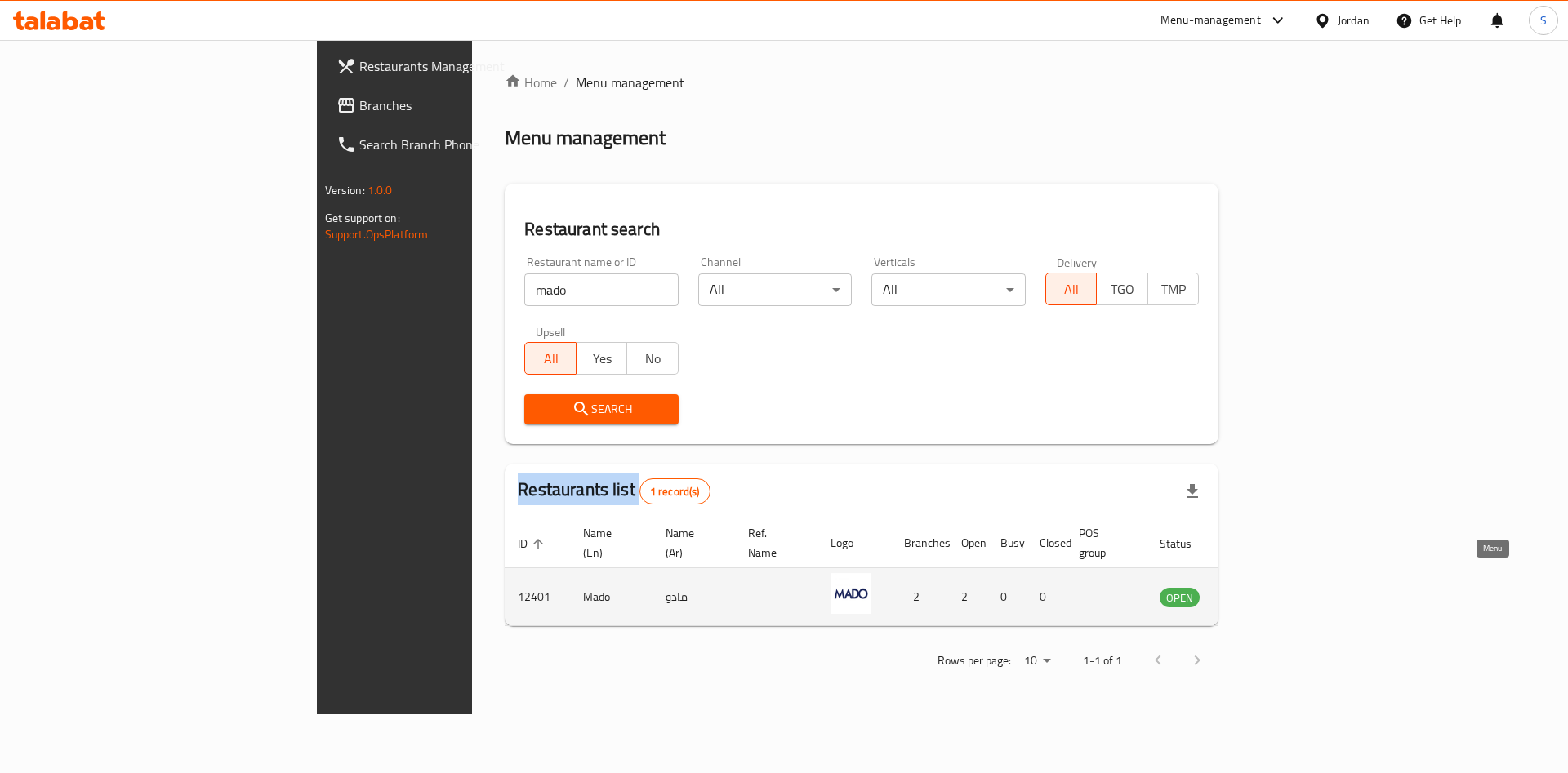
click at [1264, 587] on icon "enhanced table" at bounding box center [1255, 597] width 20 height 20
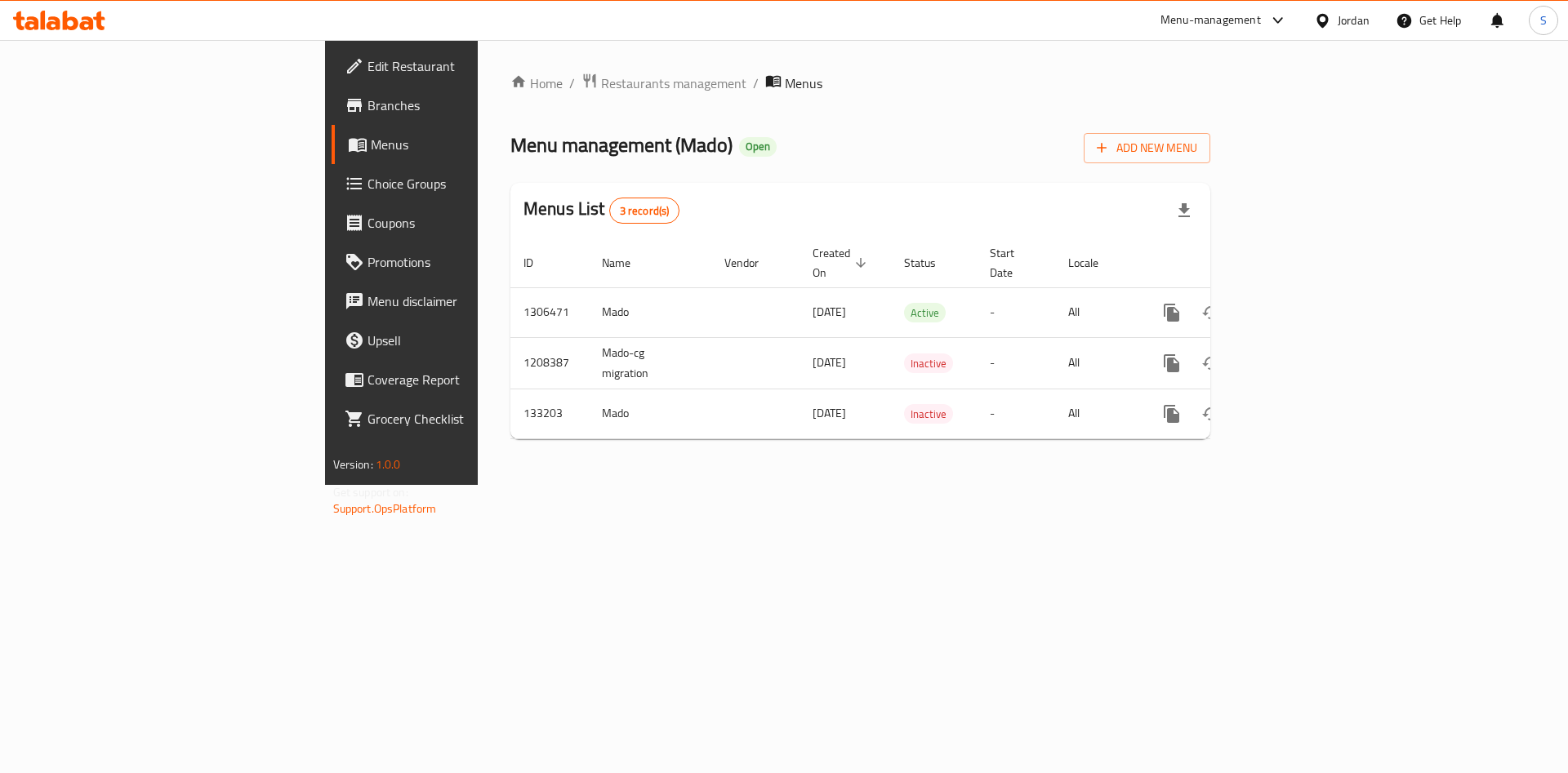
click at [332, 91] on link "Branches" at bounding box center [459, 105] width 256 height 39
